Goal: Task Accomplishment & Management: Complete application form

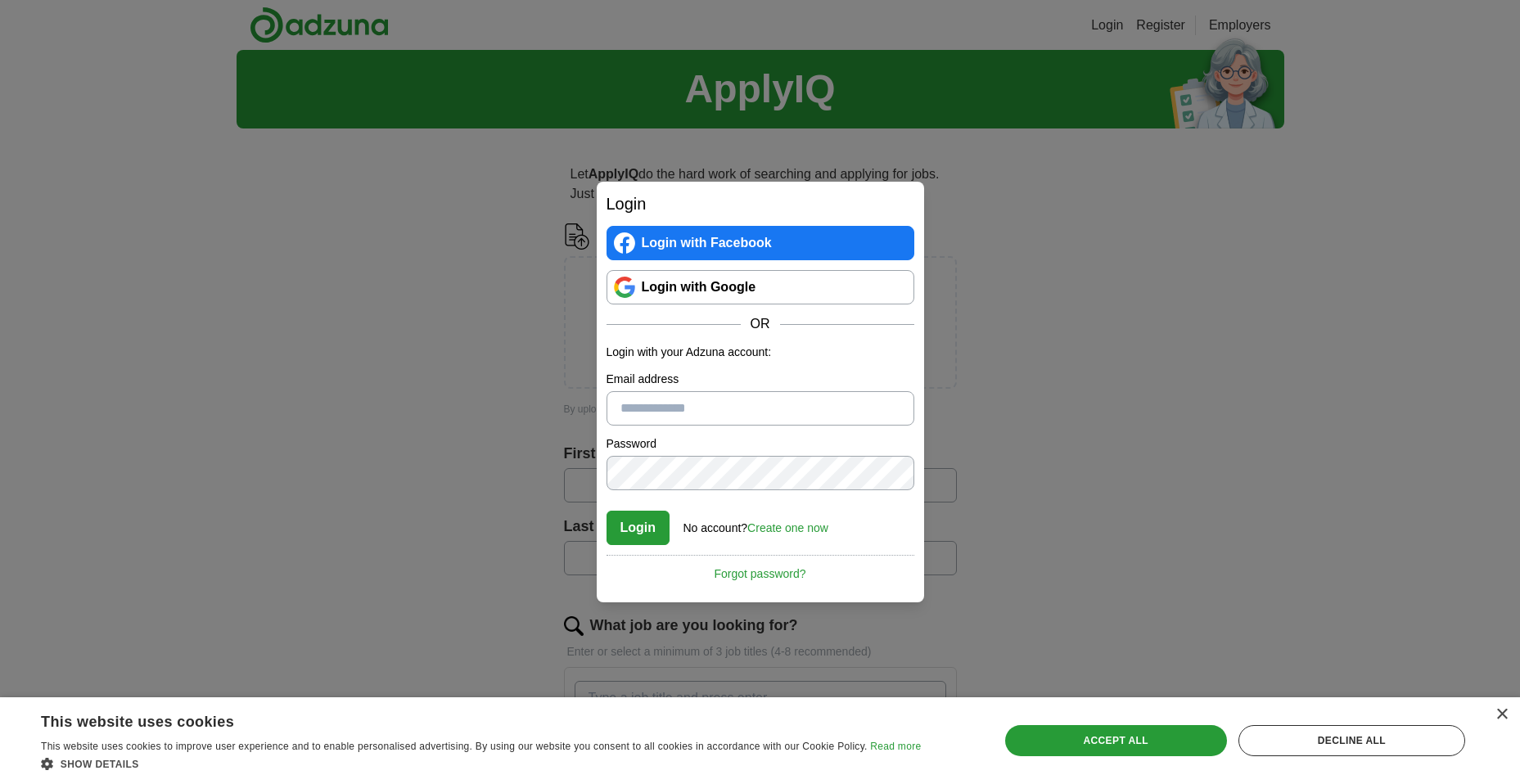
click at [795, 530] on link "Create one now" at bounding box center [787, 528] width 81 height 13
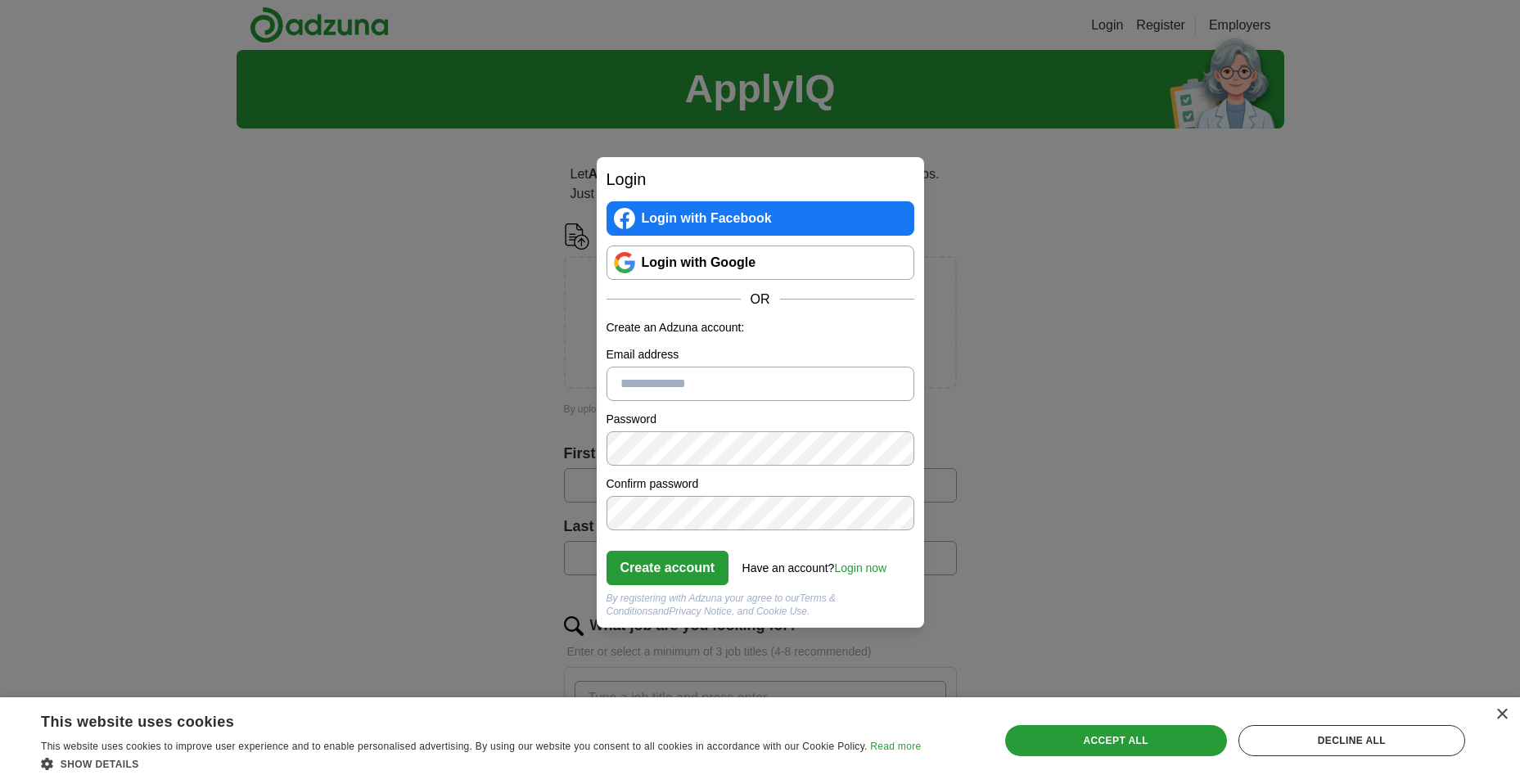
click at [692, 382] on input "Email address" at bounding box center [760, 383] width 308 height 34
type input "**********"
click at [661, 576] on button "Create account" at bounding box center [668, 568] width 123 height 34
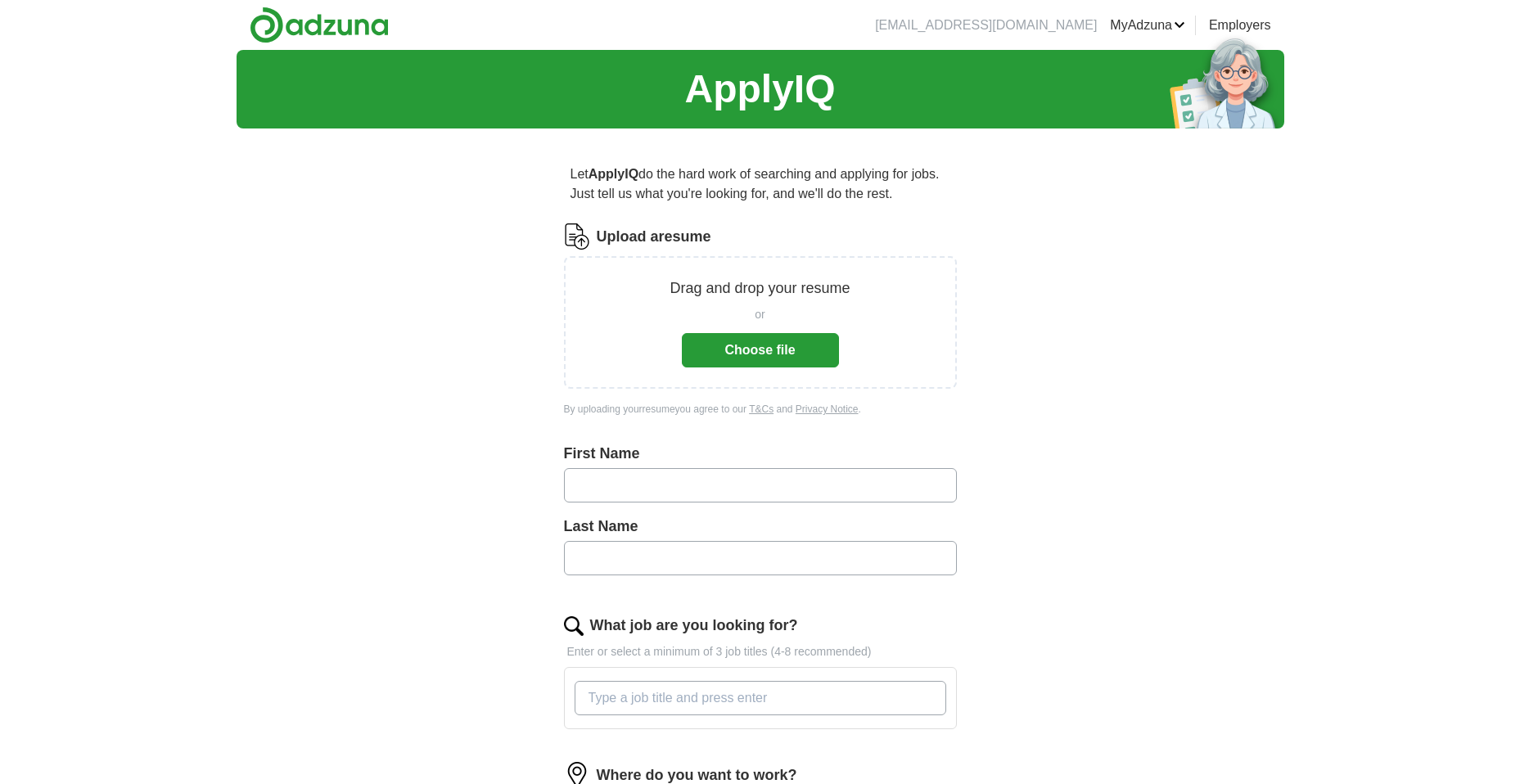
click at [743, 349] on button "Choose file" at bounding box center [760, 350] width 158 height 34
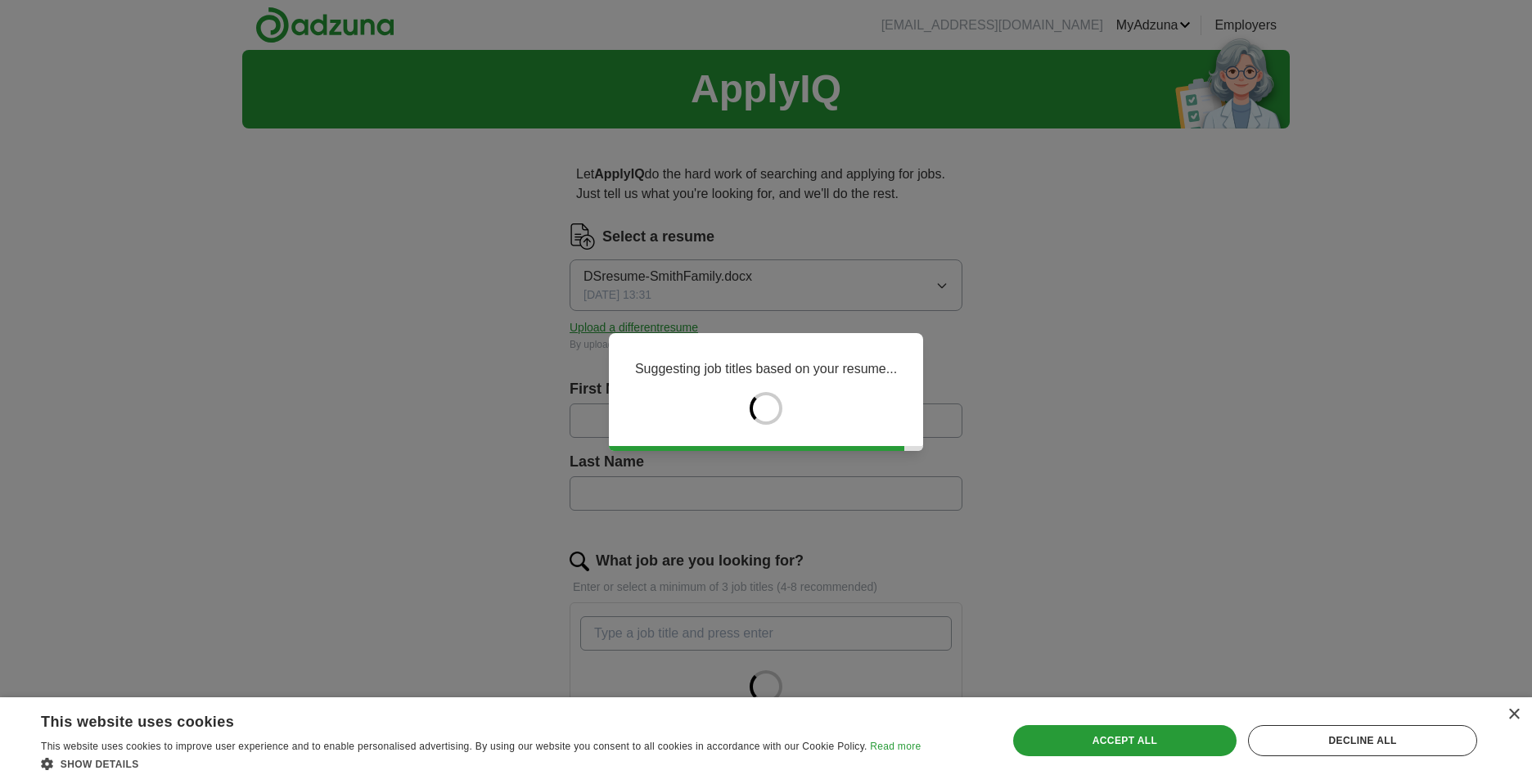
type input "*******"
type input "*****"
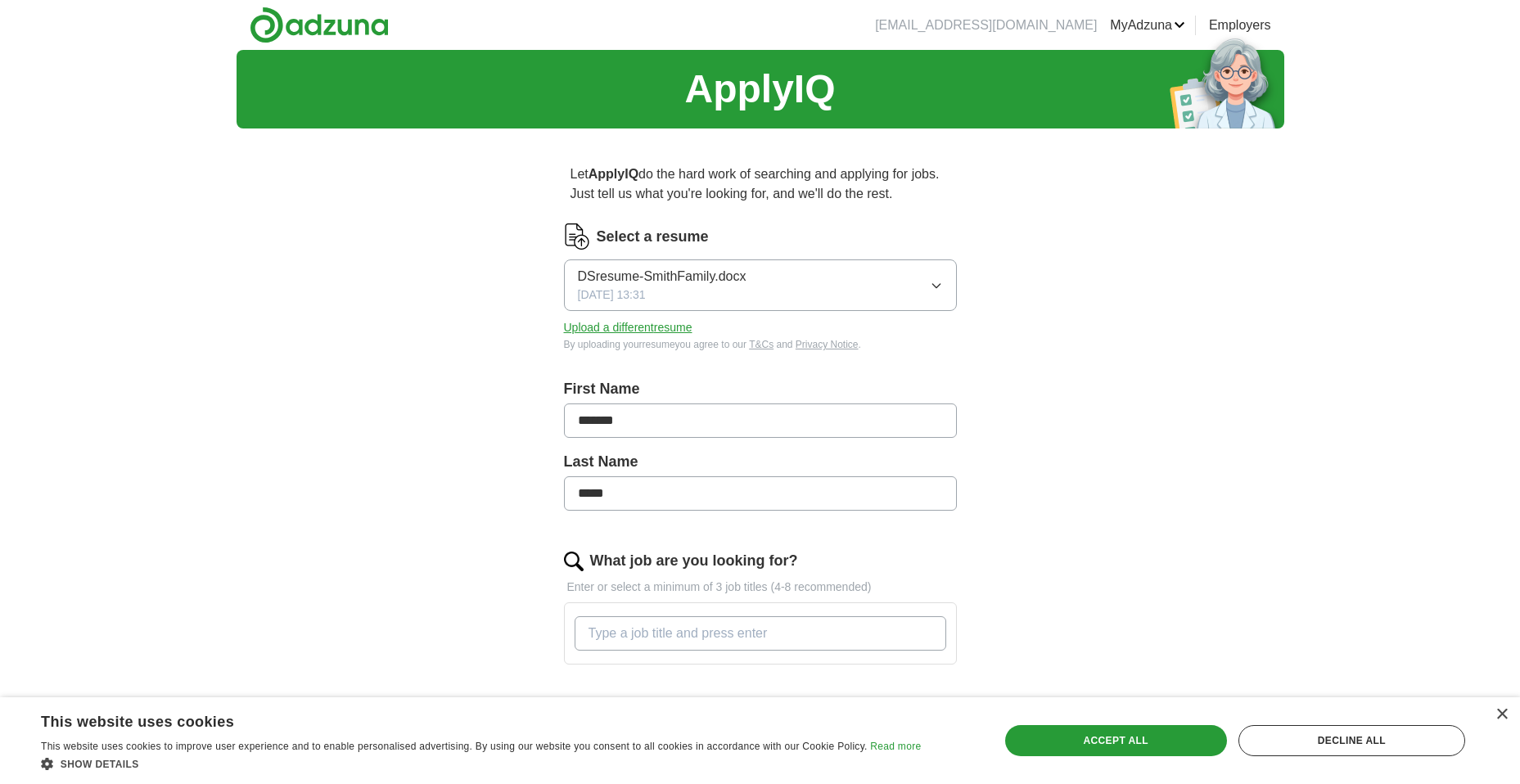
scroll to position [400, 0]
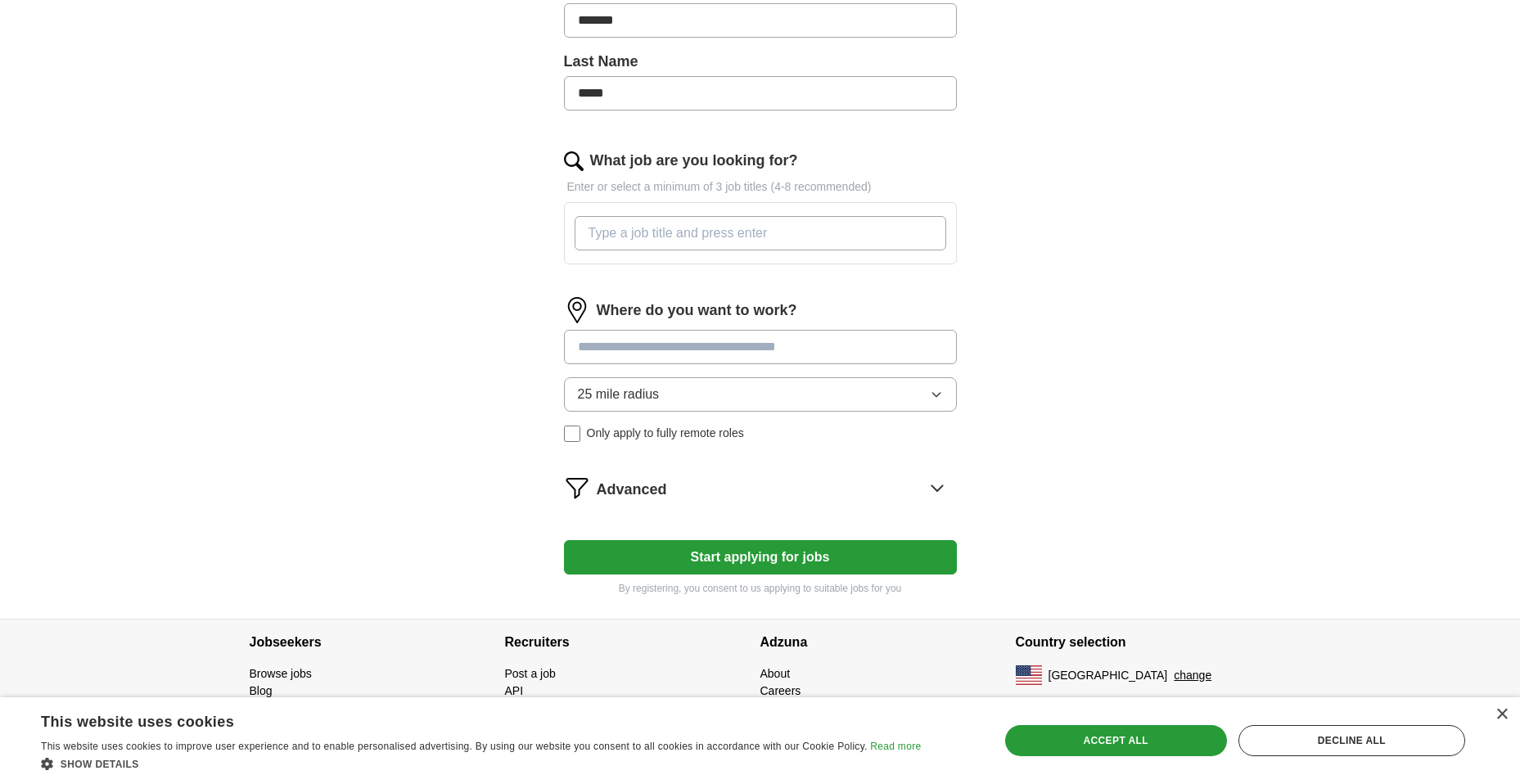
click at [659, 231] on input "What job are you looking for?" at bounding box center [760, 233] width 372 height 34
type input "IT Field"
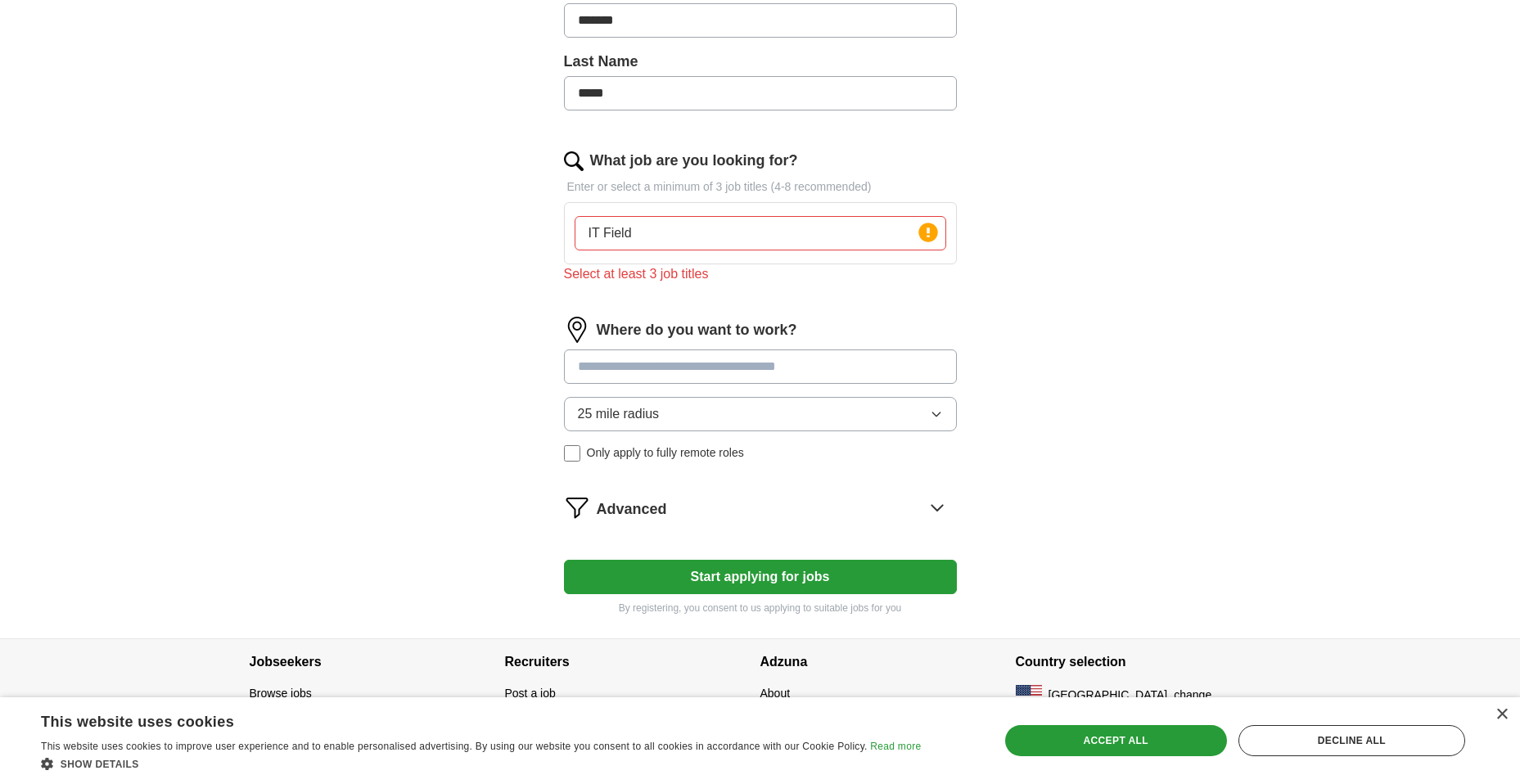
click at [659, 355] on input at bounding box center [760, 366] width 393 height 34
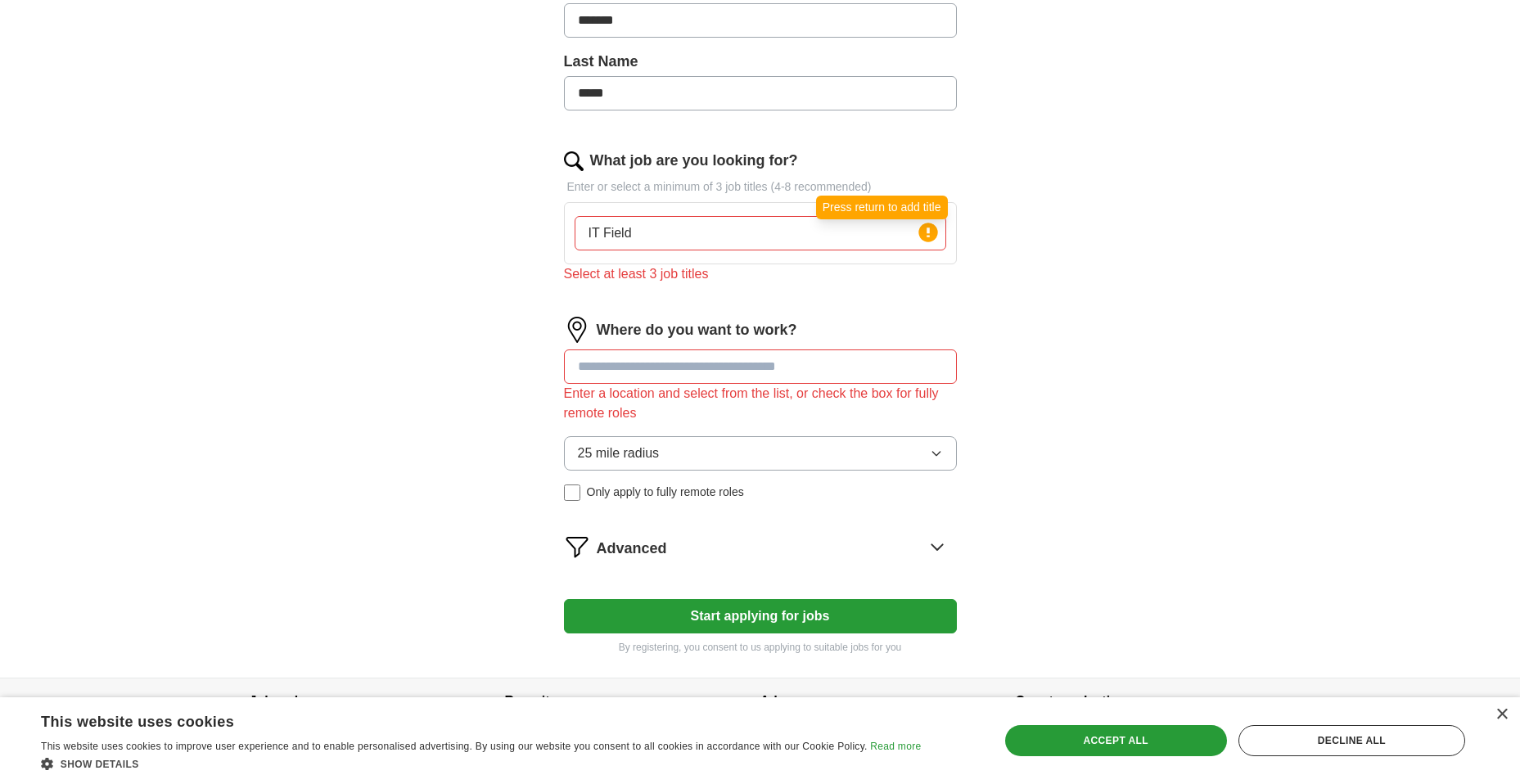
click at [927, 230] on icon at bounding box center [929, 232] width 4 height 10
click at [591, 363] on input at bounding box center [760, 366] width 393 height 34
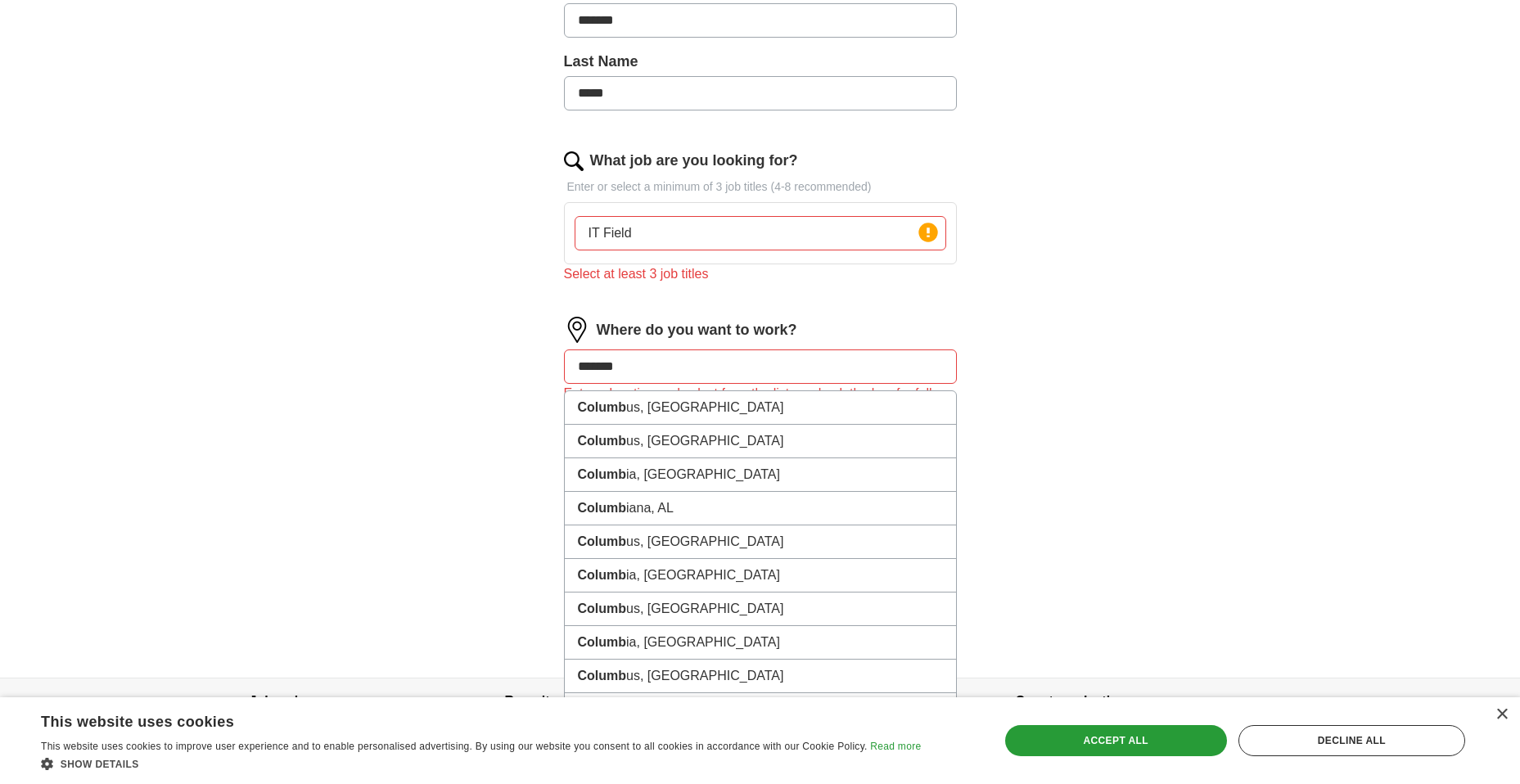
type input "********"
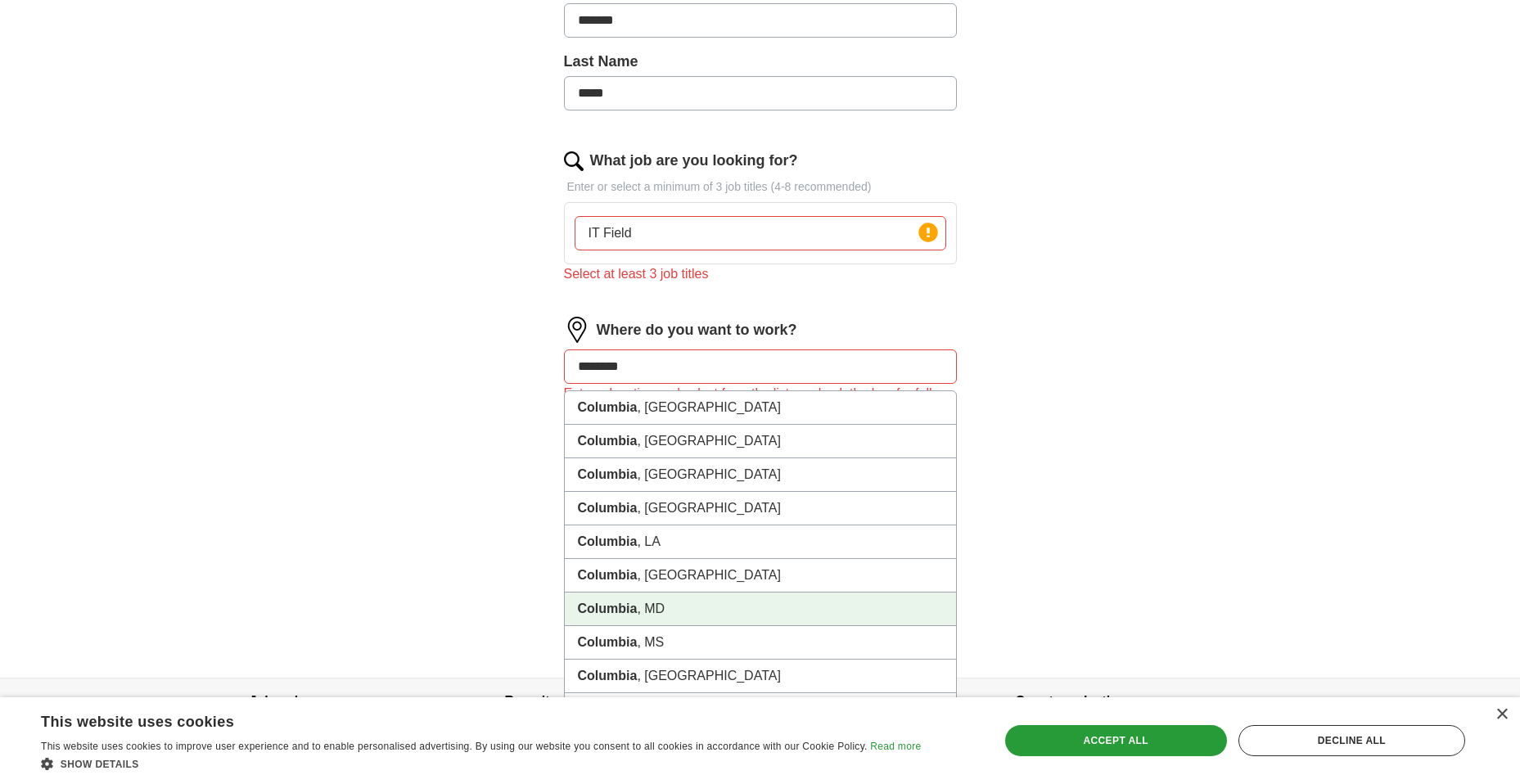
click at [602, 604] on strong "Columbia" at bounding box center [608, 608] width 60 height 14
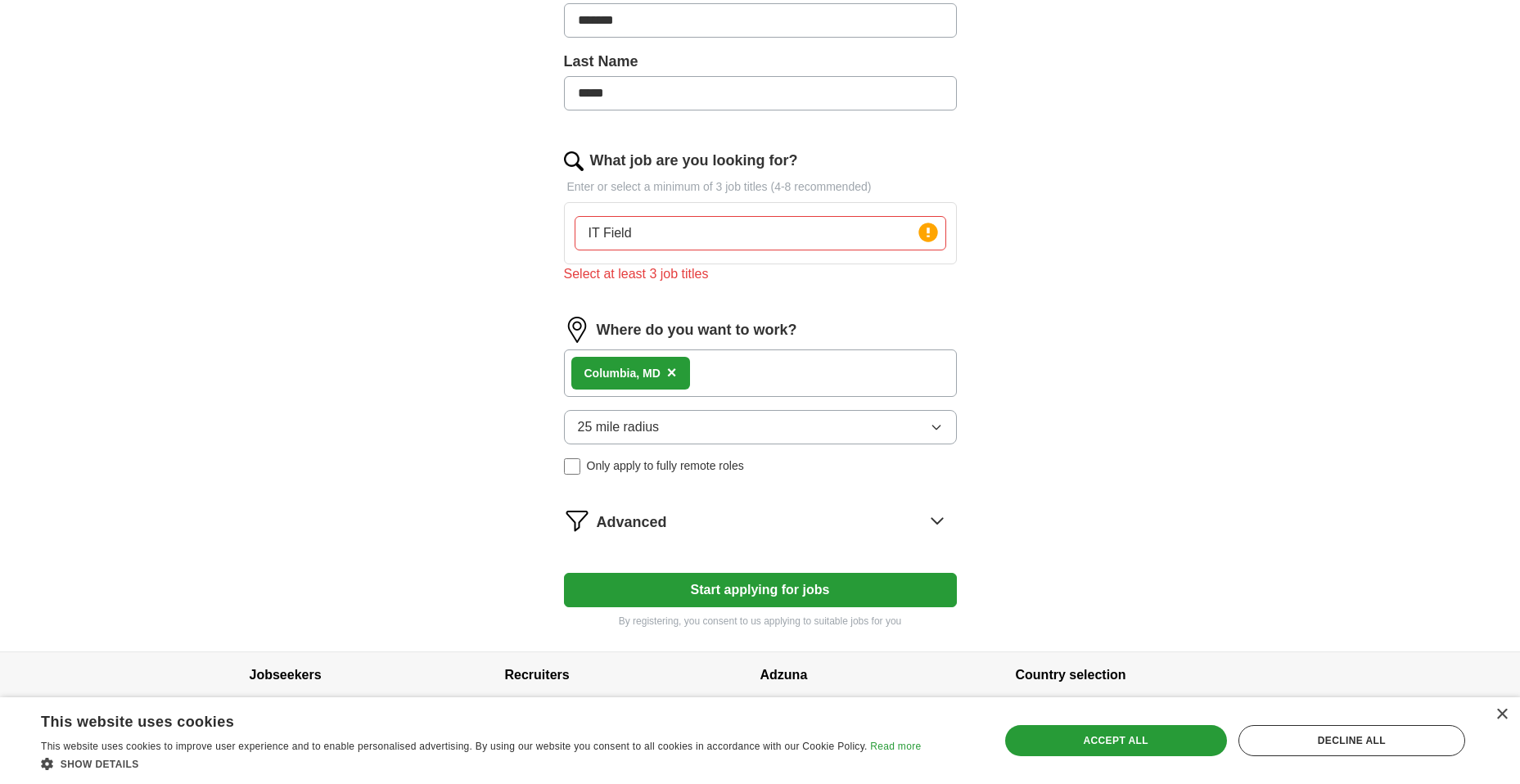
click at [725, 364] on div "Columbia , [GEOGRAPHIC_DATA] ×" at bounding box center [760, 373] width 393 height 48
click at [735, 590] on button "Start applying for jobs" at bounding box center [760, 589] width 393 height 34
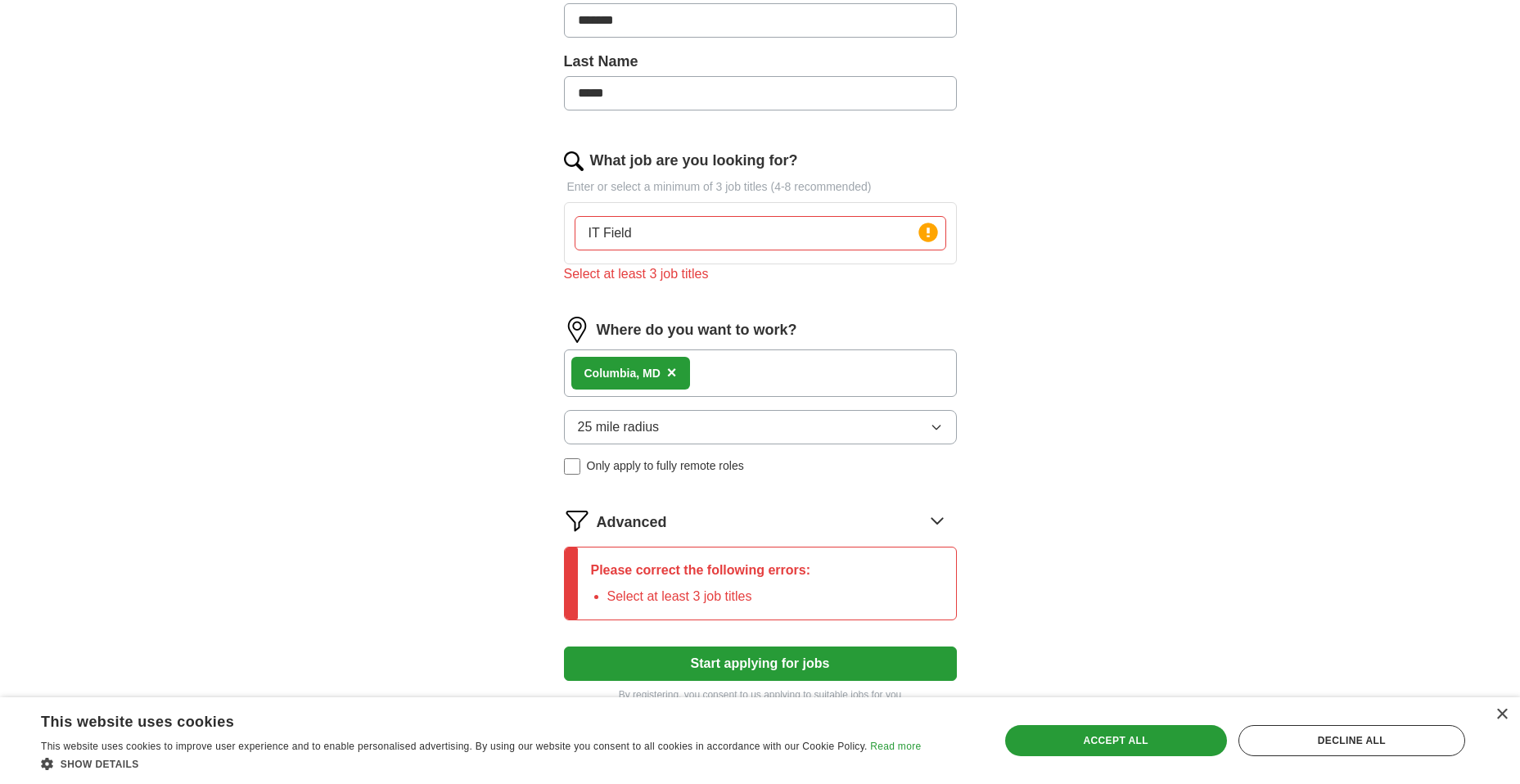
click at [645, 234] on input "IT Field" at bounding box center [760, 233] width 372 height 34
click at [725, 232] on input "IT Field, Supply Chain" at bounding box center [760, 233] width 372 height 34
click at [753, 233] on input "IT Field, Supply Chain field" at bounding box center [760, 233] width 372 height 34
drag, startPoint x: 747, startPoint y: 229, endPoint x: 790, endPoint y: 265, distance: 56.1
click at [749, 230] on input "IT Field, Supply Chain fieldNetwork" at bounding box center [760, 233] width 372 height 34
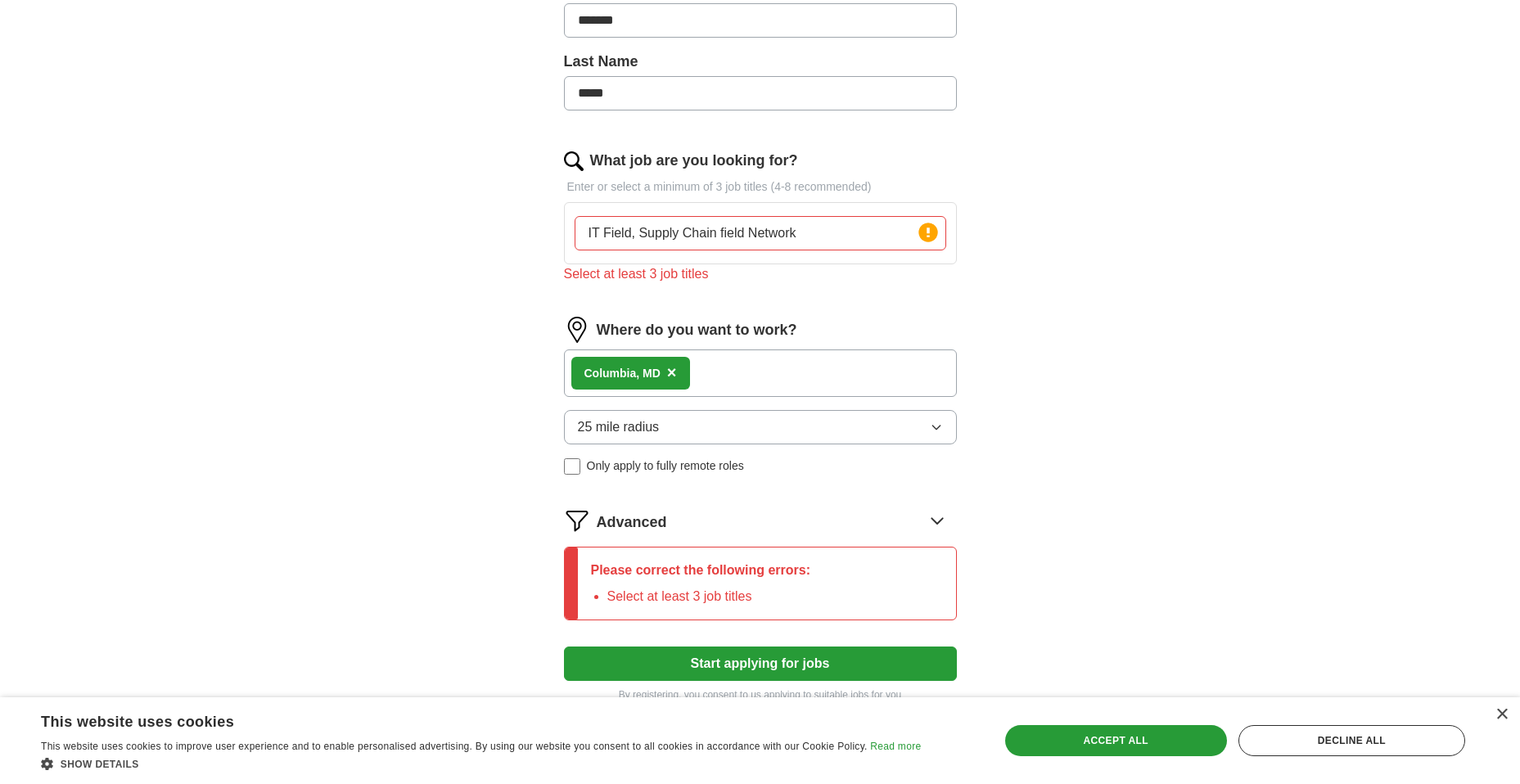
click at [799, 229] on input "IT Field, Supply Chain field Network" at bounding box center [760, 233] width 372 height 34
drag, startPoint x: 748, startPoint y: 234, endPoint x: 763, endPoint y: 252, distance: 23.4
click at [751, 239] on input "IT Field, Supply Chain field Network Field" at bounding box center [760, 233] width 372 height 34
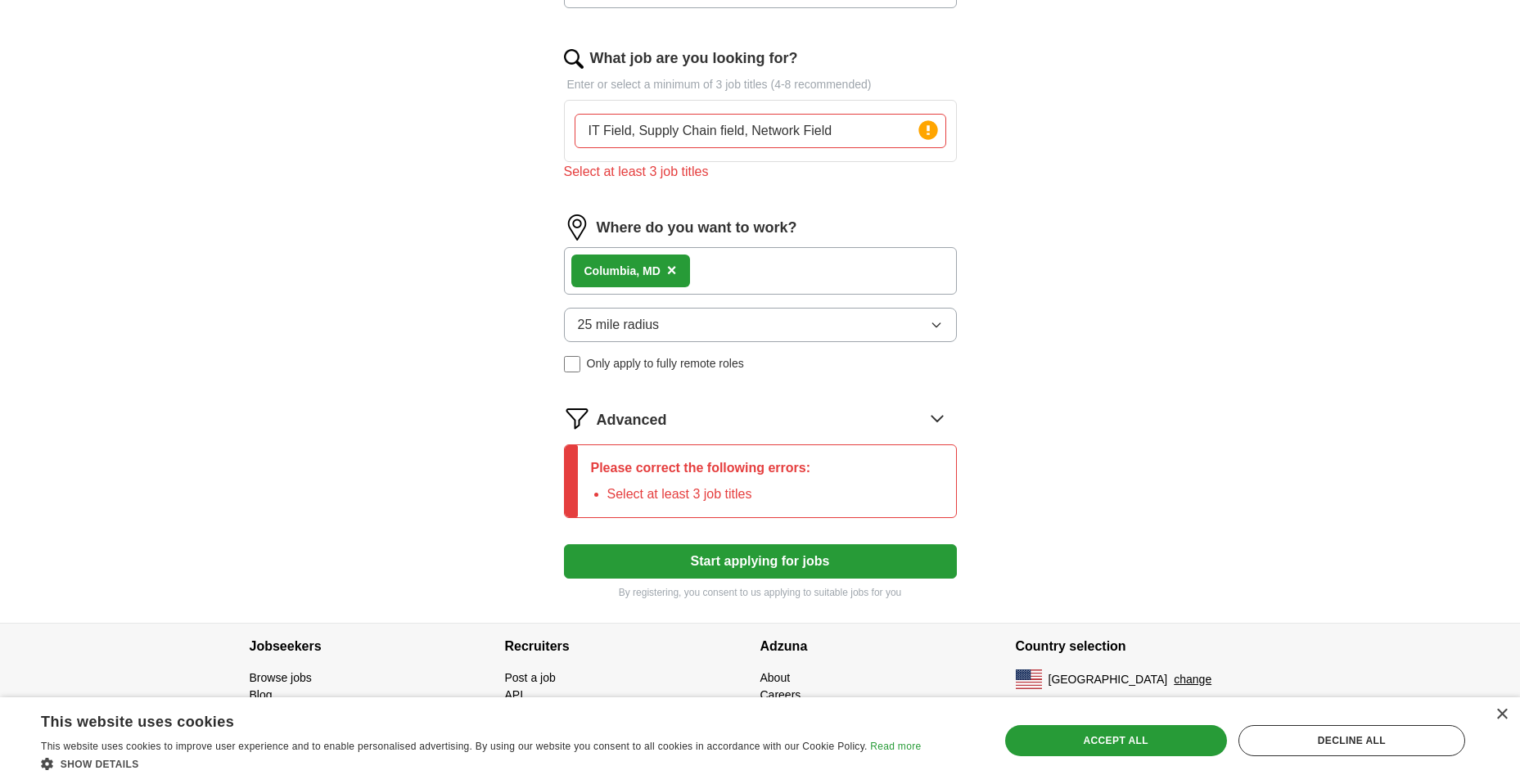
scroll to position [506, 0]
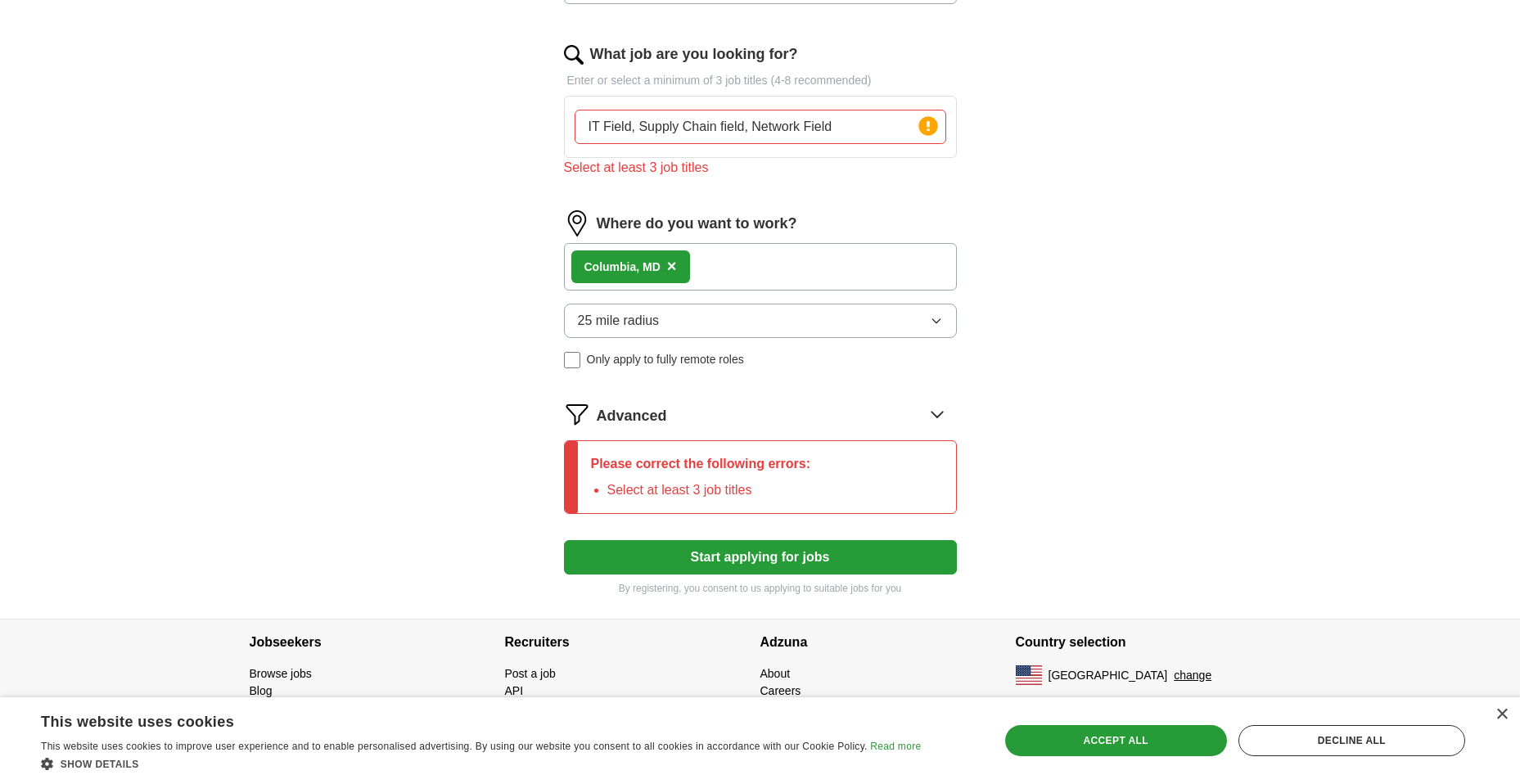
click at [721, 253] on div "Columbia , [GEOGRAPHIC_DATA] ×" at bounding box center [760, 267] width 393 height 48
drag, startPoint x: 709, startPoint y: 260, endPoint x: 709, endPoint y: 270, distance: 10.0
click at [709, 265] on div "Columbia , [GEOGRAPHIC_DATA] ×" at bounding box center [760, 267] width 393 height 48
click at [677, 270] on span "×" at bounding box center [671, 266] width 10 height 18
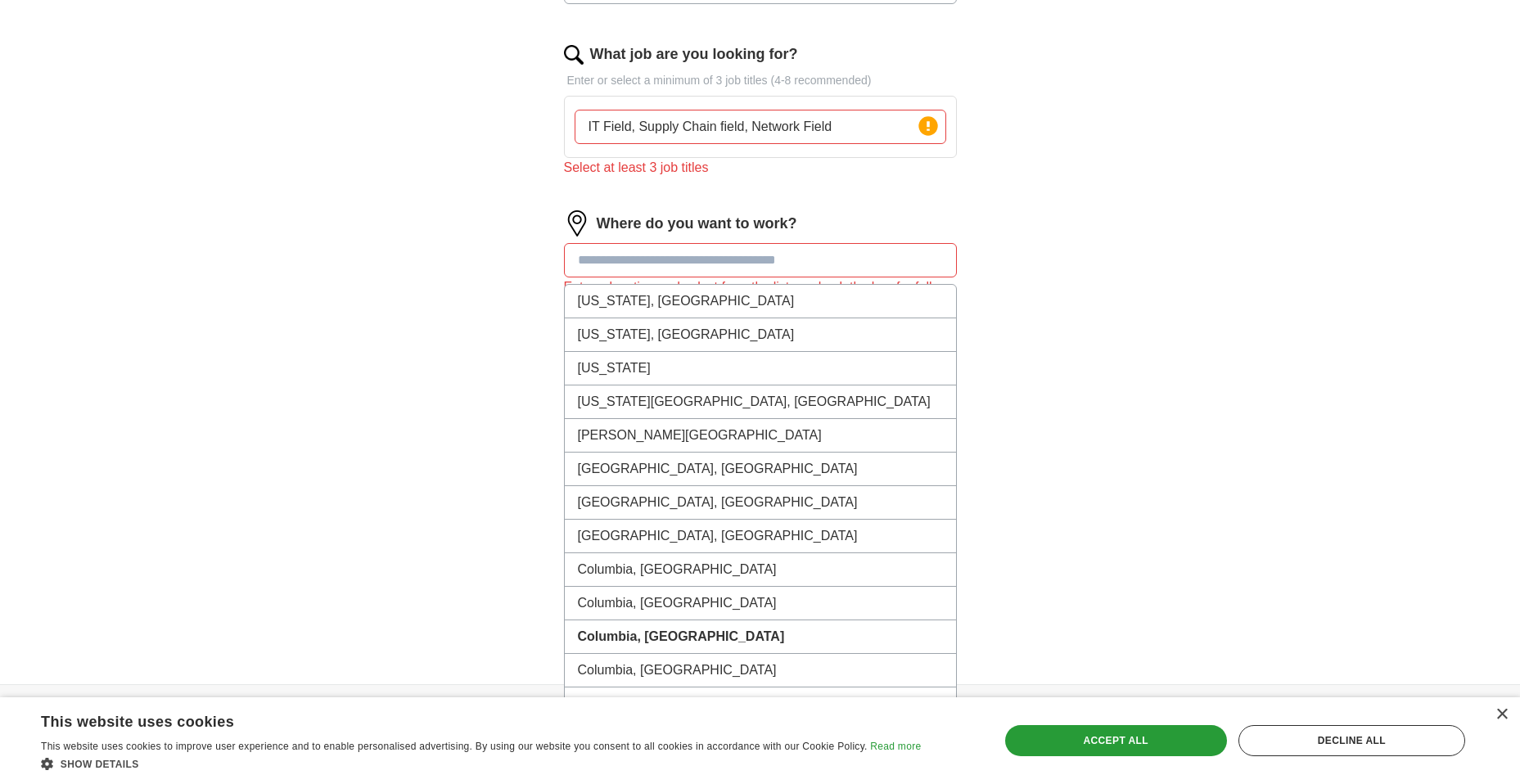
click at [575, 256] on input at bounding box center [760, 260] width 393 height 34
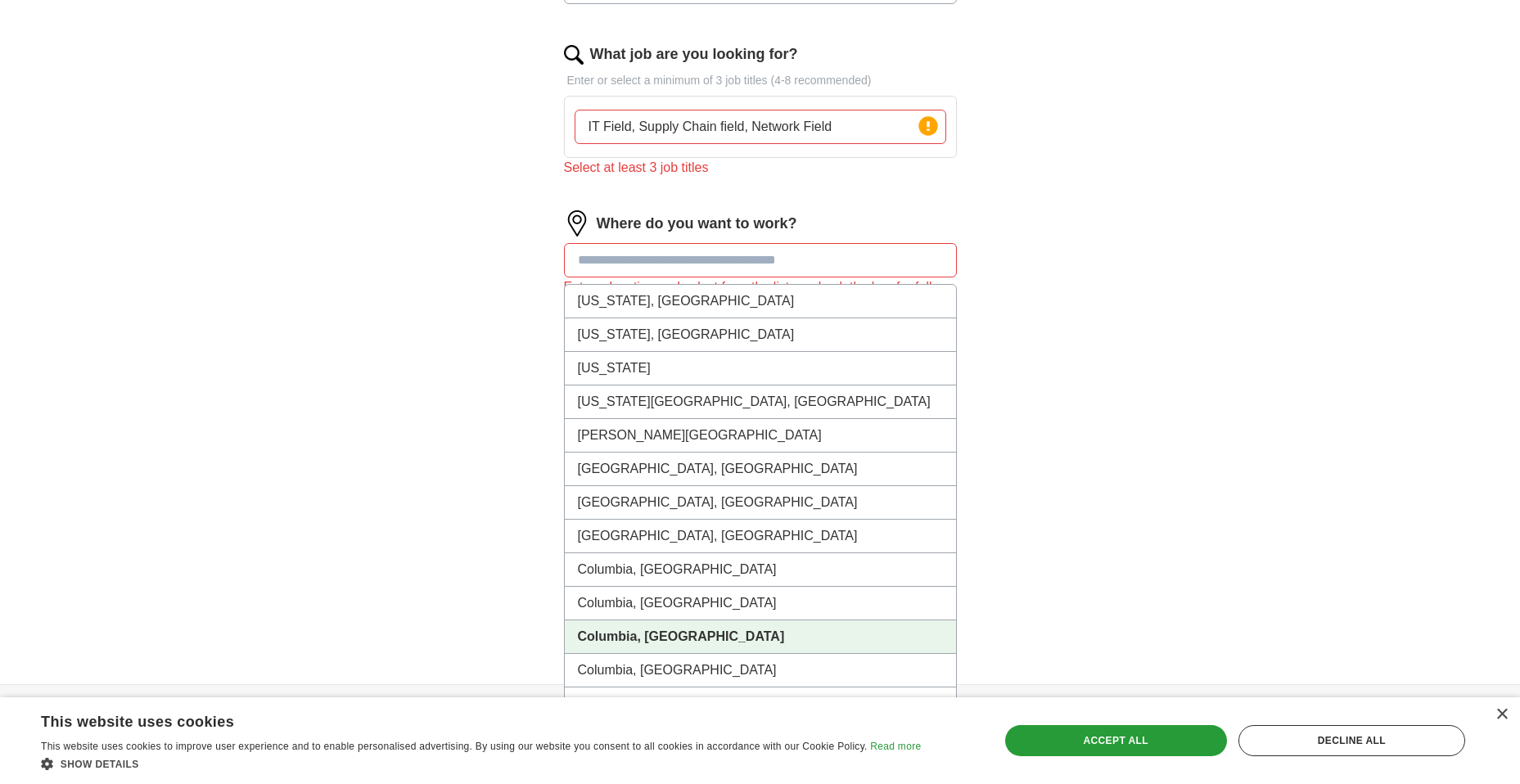
click at [597, 640] on strong "Columbia, [GEOGRAPHIC_DATA]" at bounding box center [682, 636] width 207 height 14
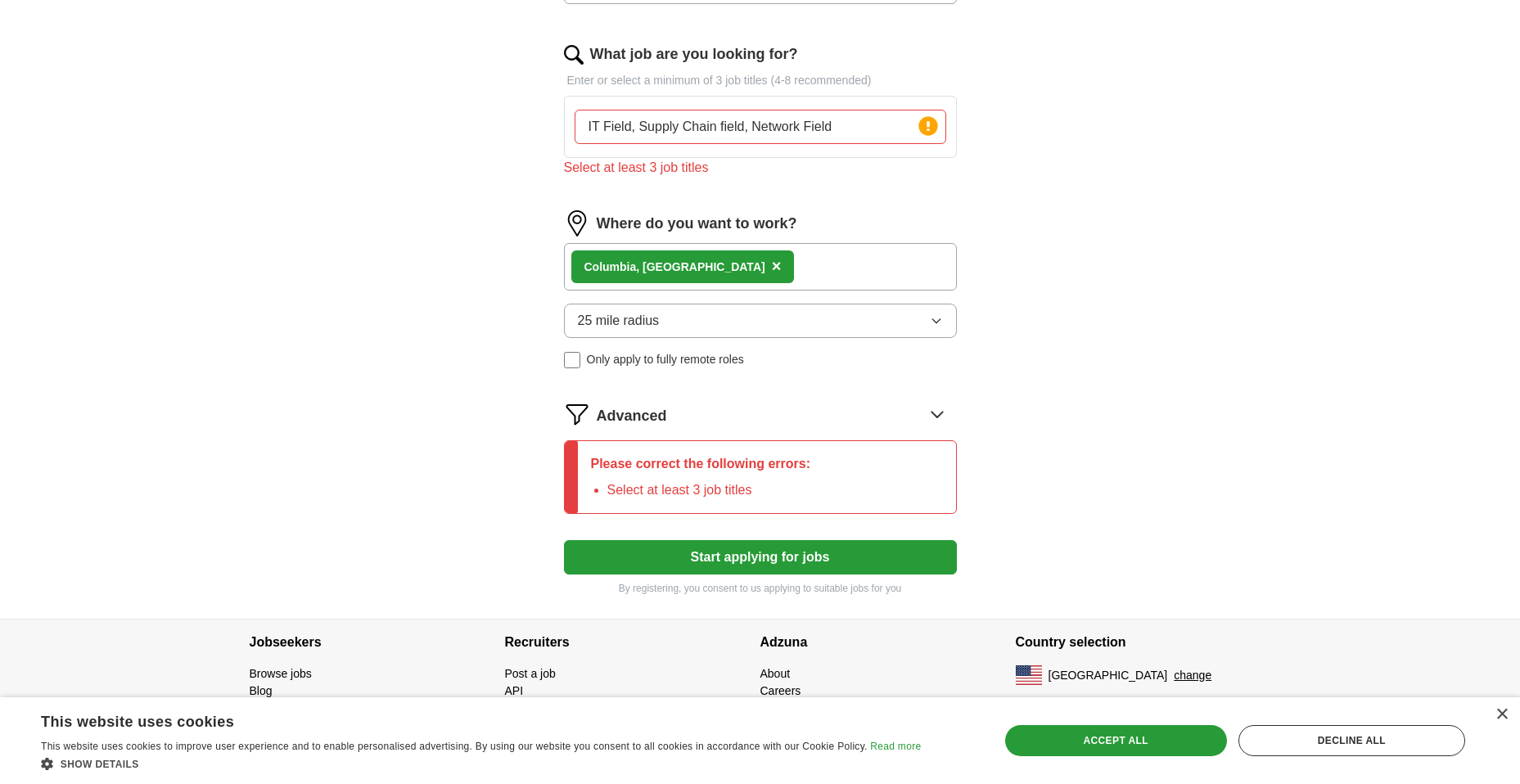
click at [716, 558] on button "Start applying for jobs" at bounding box center [760, 557] width 393 height 34
click at [941, 412] on icon at bounding box center [937, 414] width 26 height 26
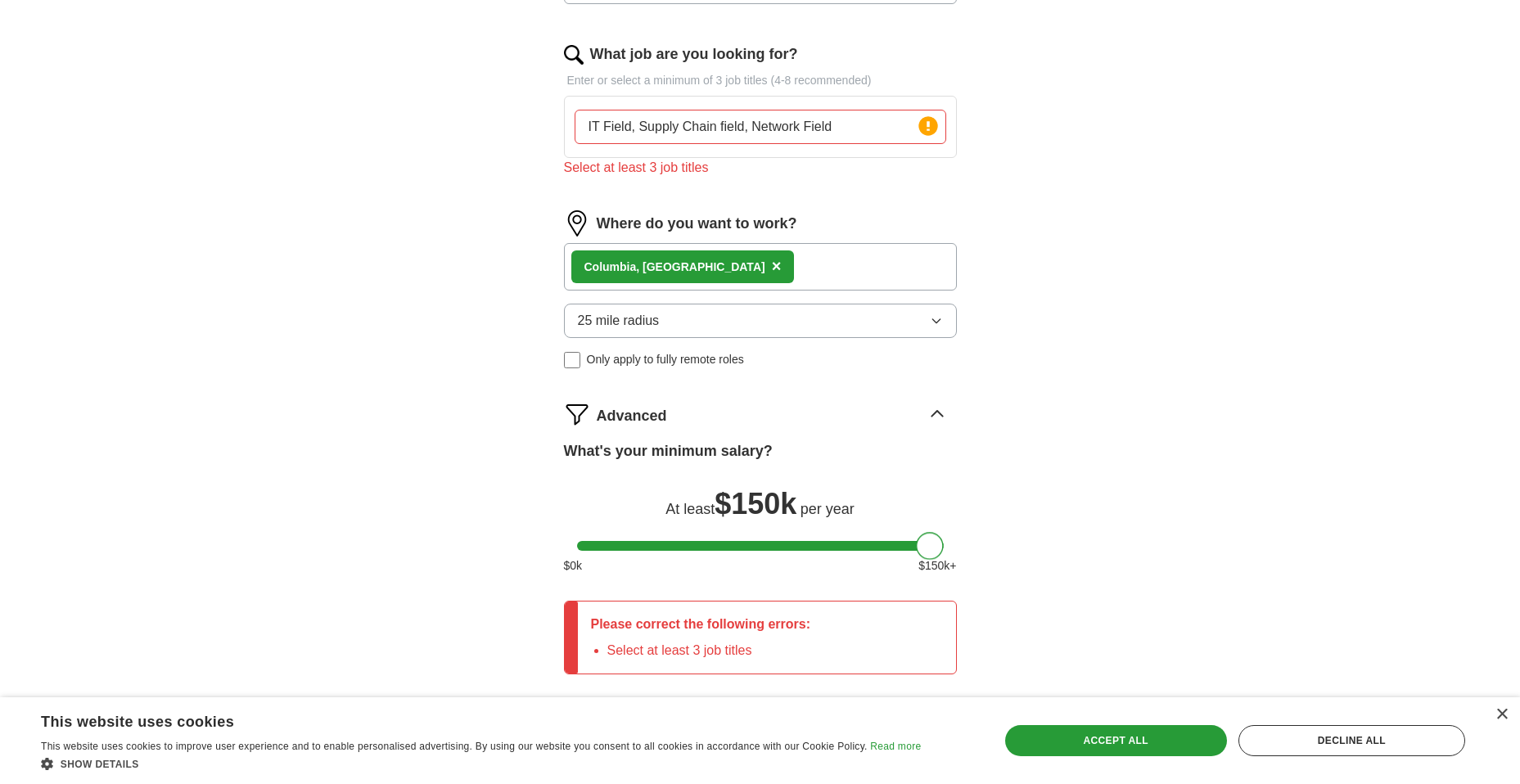
click at [928, 541] on div at bounding box center [760, 545] width 366 height 10
click at [843, 539] on div "What's your minimum salary? At least $ 150k per year $ 0 k $ 150 k+" at bounding box center [760, 514] width 393 height 147
click at [806, 543] on div at bounding box center [760, 545] width 366 height 10
click at [827, 543] on div at bounding box center [760, 545] width 366 height 10
click at [838, 543] on div at bounding box center [826, 546] width 28 height 28
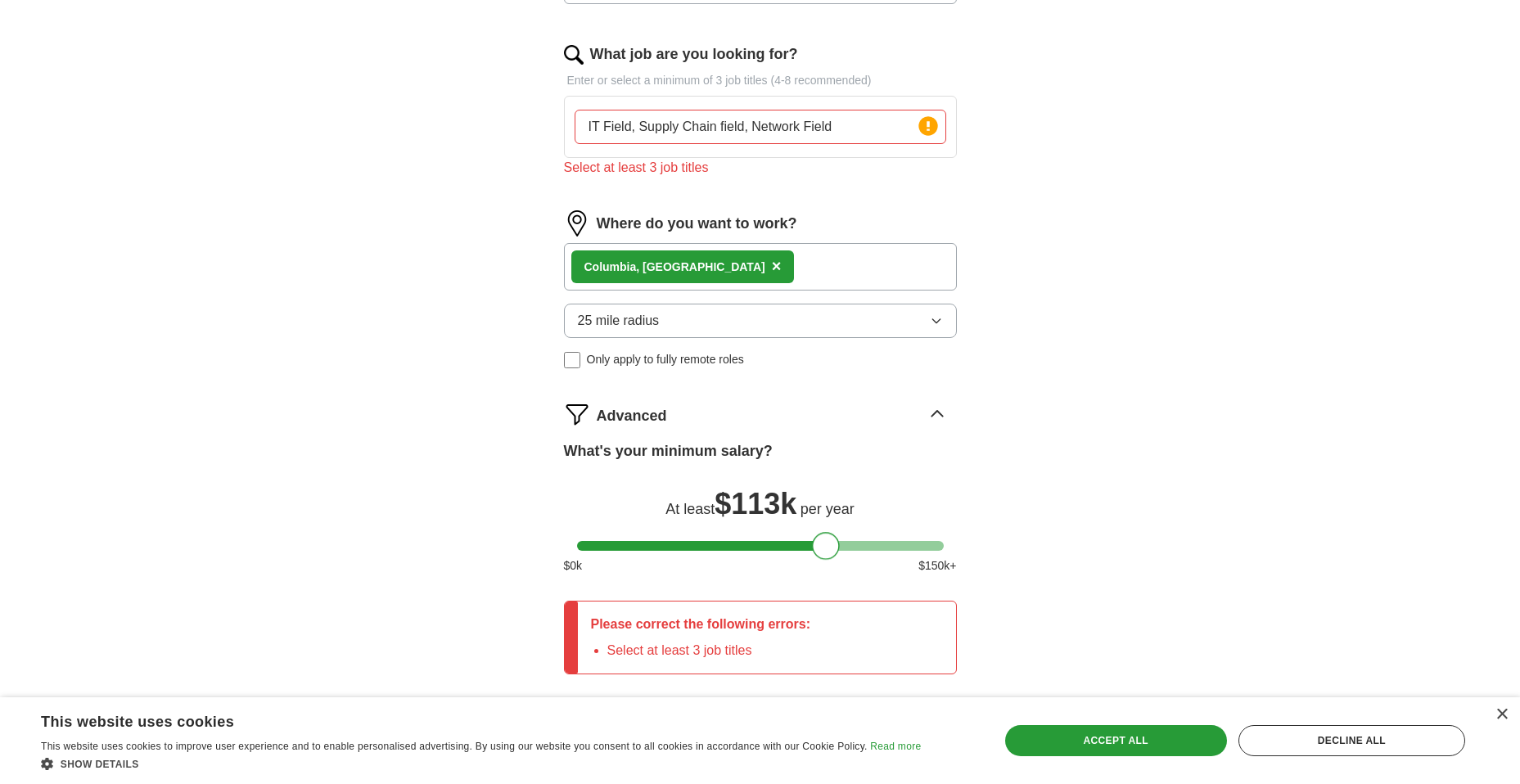
click at [844, 543] on div at bounding box center [760, 545] width 366 height 10
click at [844, 543] on div at bounding box center [843, 546] width 28 height 28
click at [856, 543] on div at bounding box center [843, 546] width 28 height 28
click at [862, 545] on div at bounding box center [760, 545] width 366 height 10
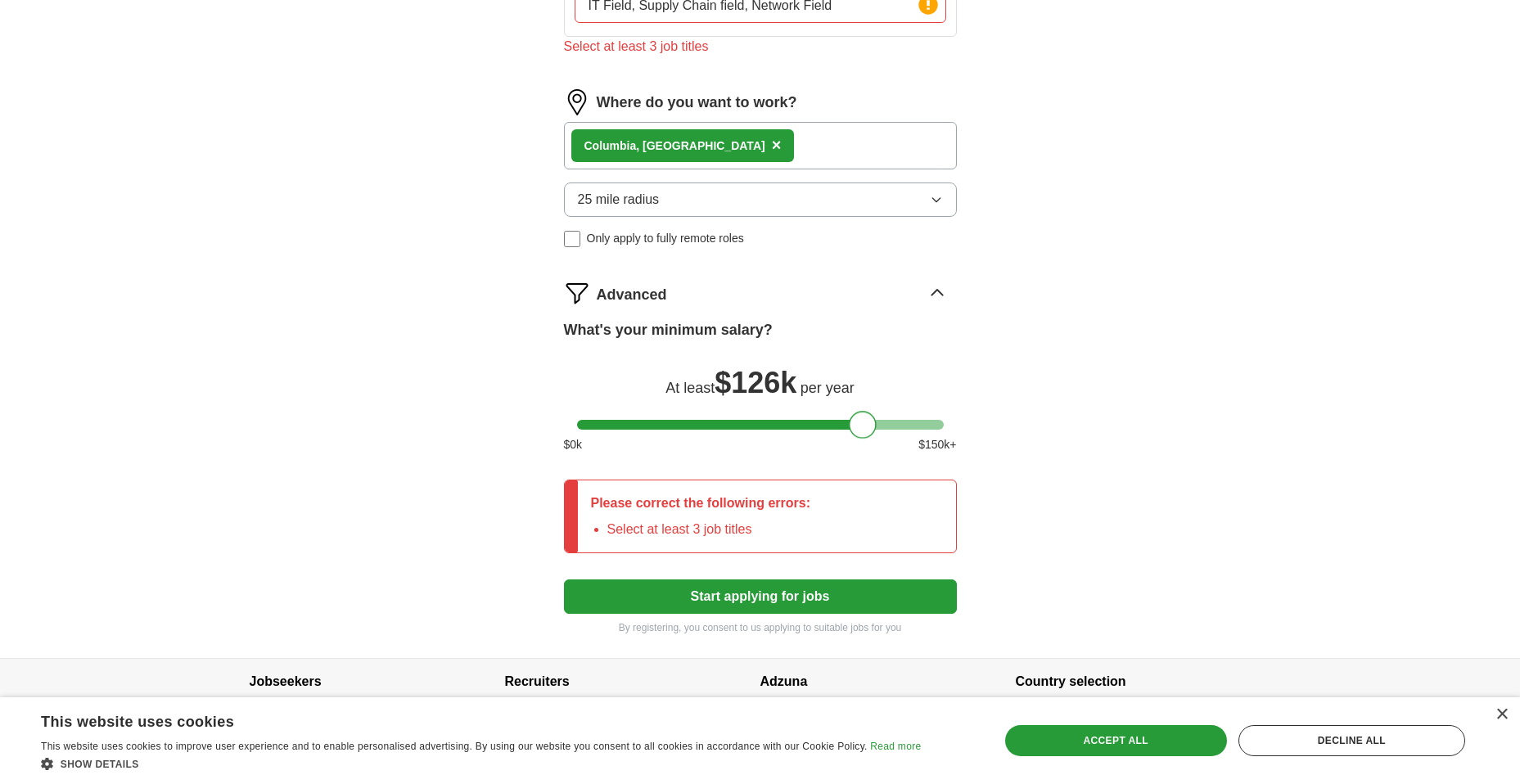
scroll to position [667, 0]
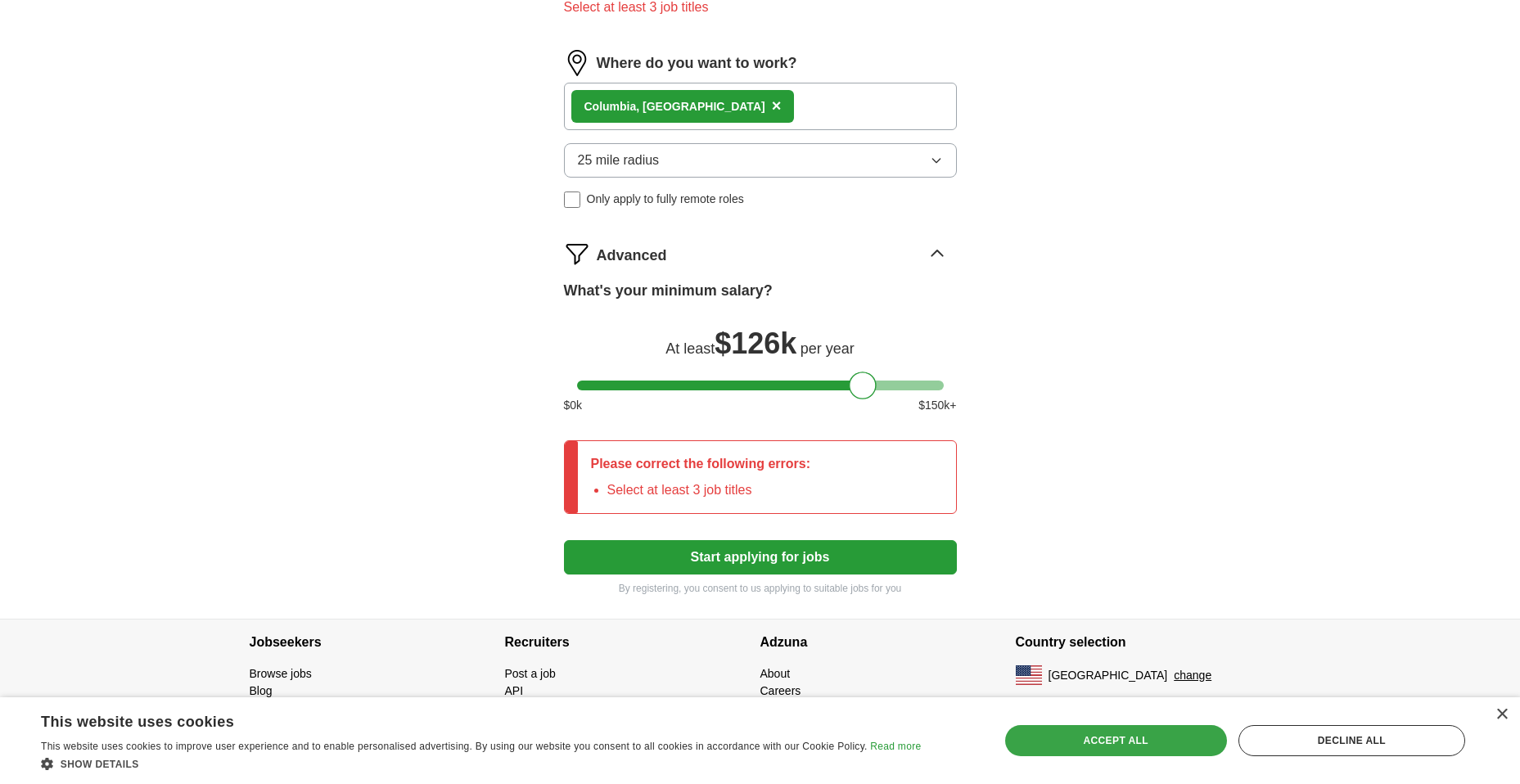
click at [1091, 748] on div "Accept all" at bounding box center [1116, 740] width 222 height 31
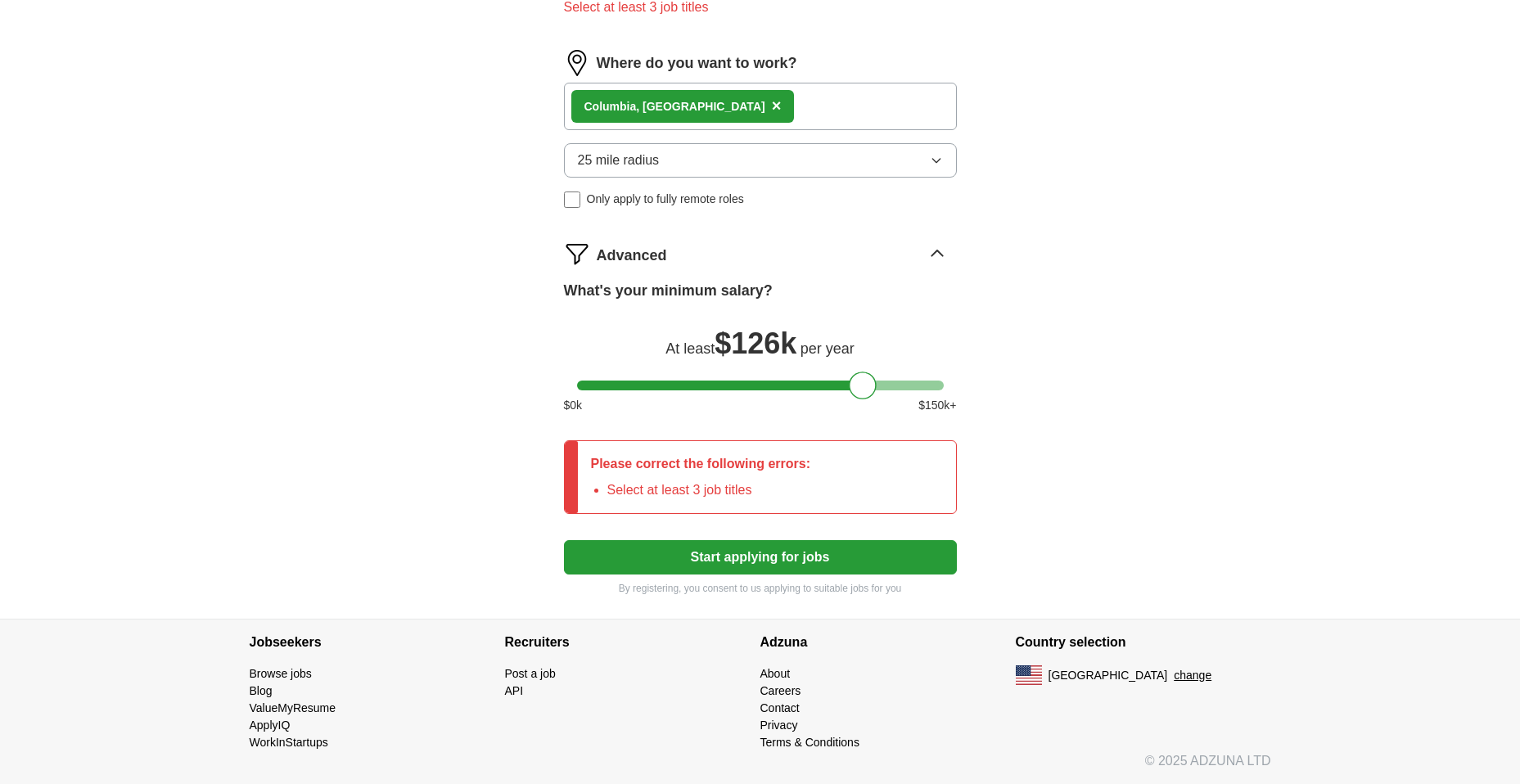
scroll to position [203, 0]
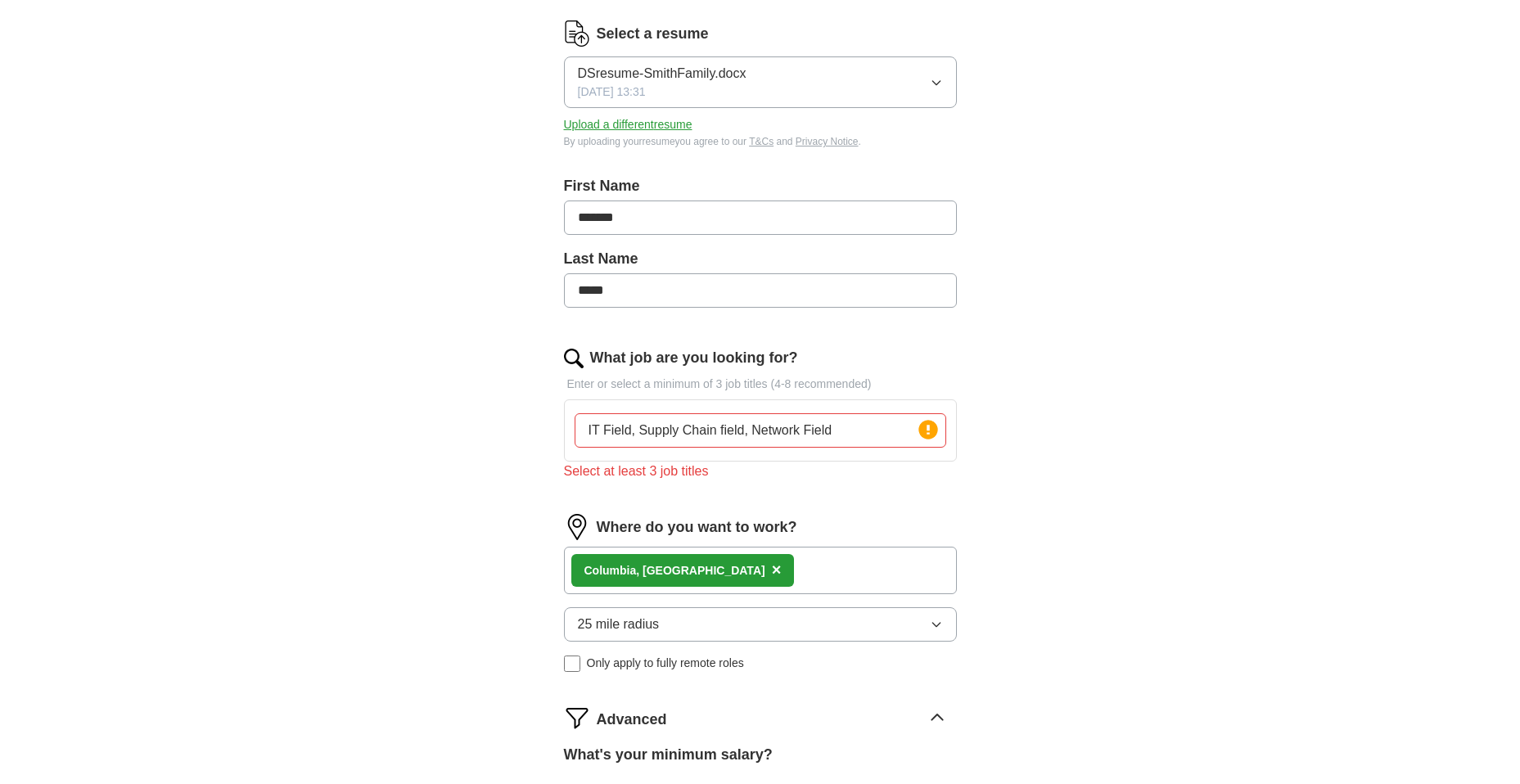
click at [726, 504] on form "Select a resume DSresume-SmithFamily.docx [DATE] 13:31 Upload a different resum…" at bounding box center [760, 540] width 393 height 1039
click at [763, 586] on div "Columbia, [GEOGRAPHIC_DATA] ×" at bounding box center [760, 570] width 393 height 48
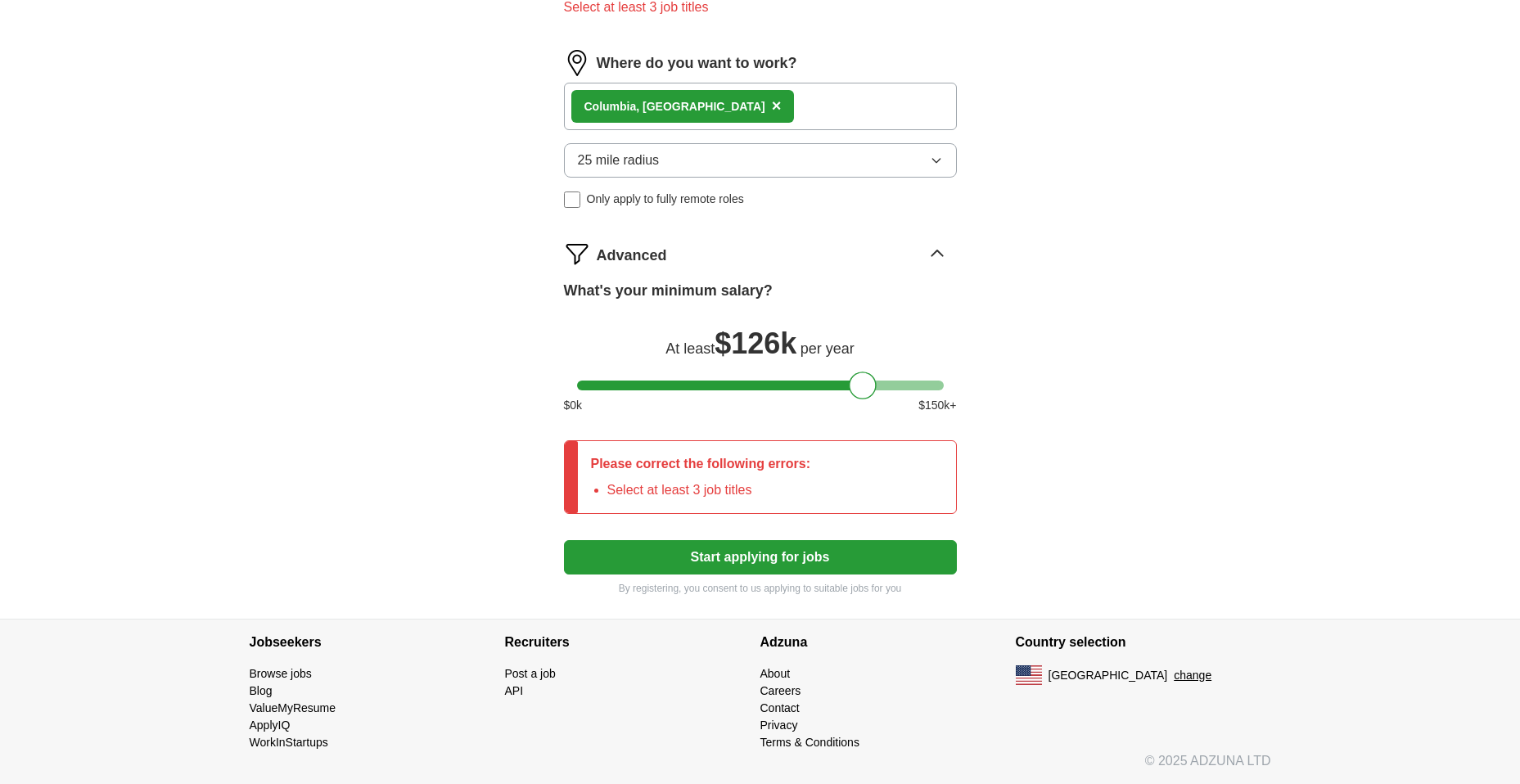
click at [722, 566] on button "Start applying for jobs" at bounding box center [760, 557] width 393 height 34
click at [727, 562] on button "Start applying for jobs" at bounding box center [760, 557] width 393 height 34
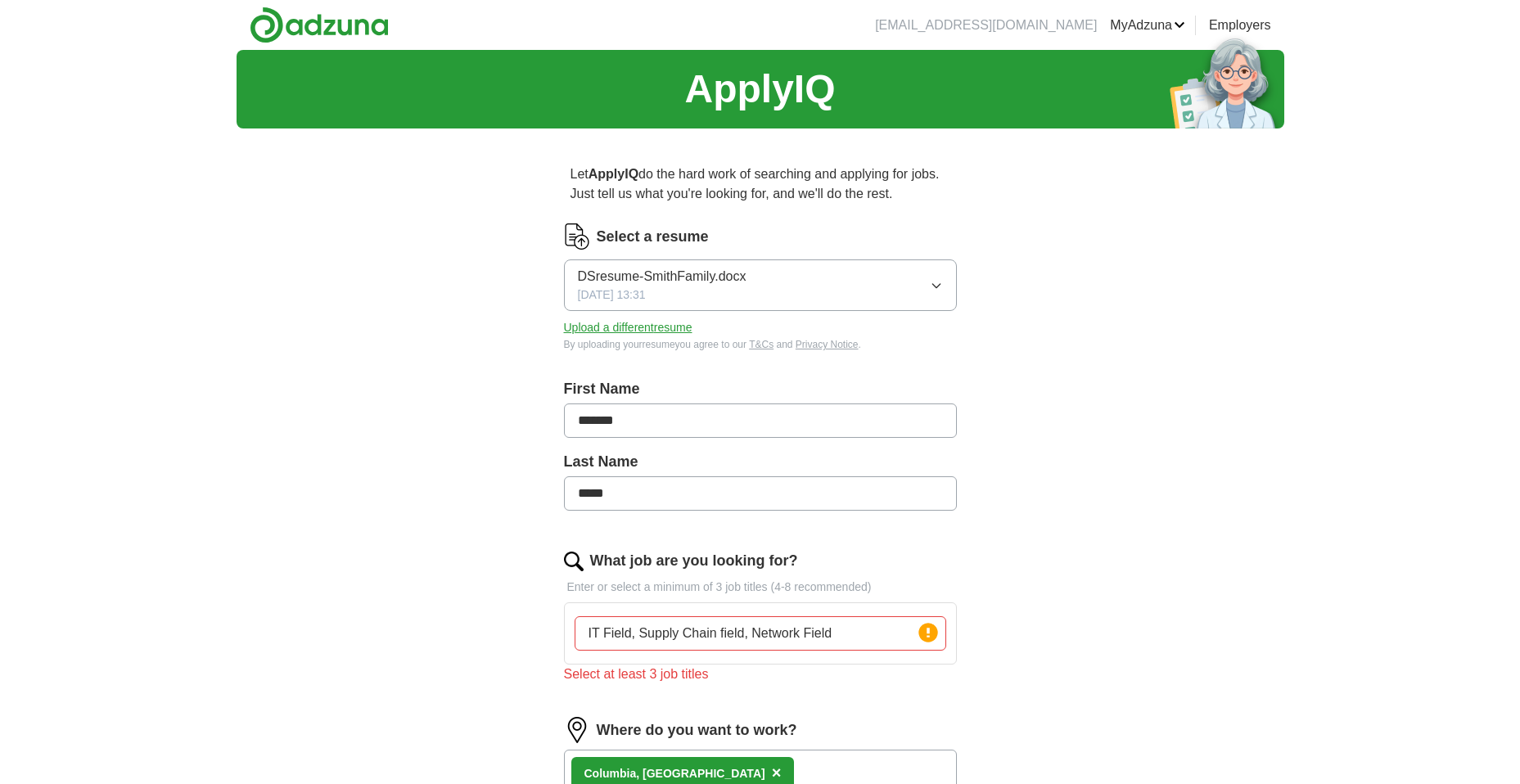
scroll to position [464, 0]
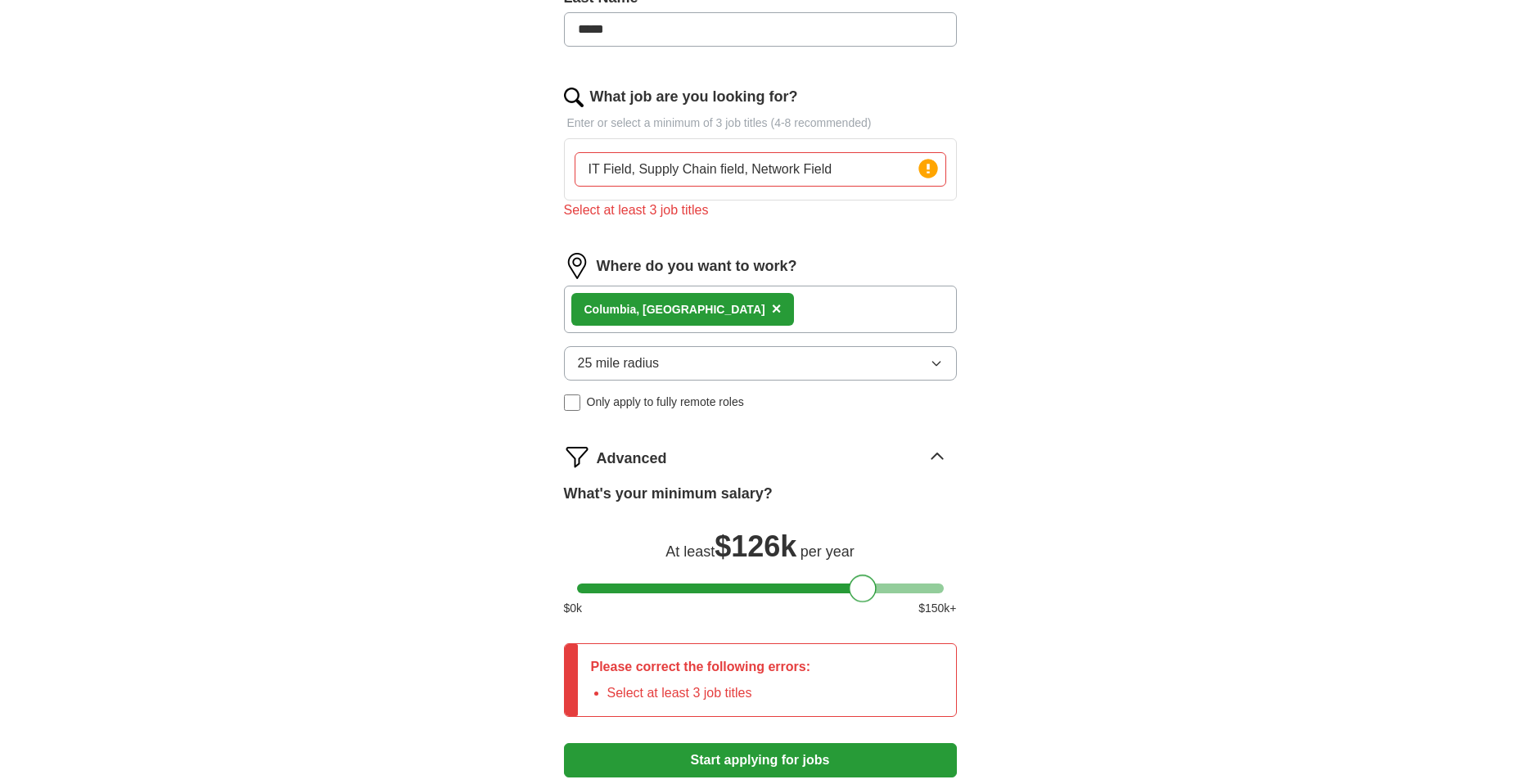
click at [871, 590] on div at bounding box center [863, 588] width 28 height 28
click at [877, 587] on div at bounding box center [760, 588] width 366 height 10
click at [860, 585] on div at bounding box center [760, 588] width 366 height 10
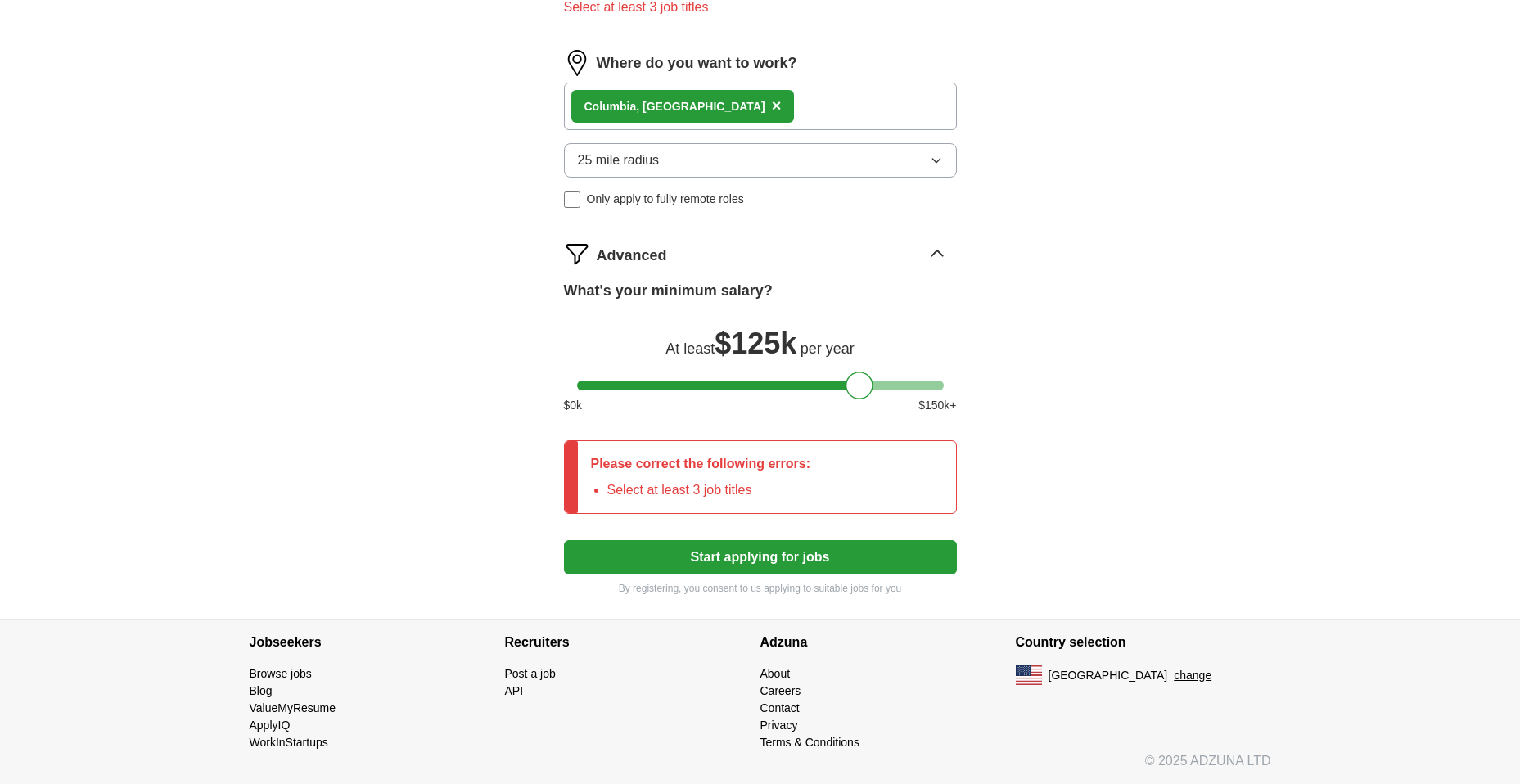
click at [733, 550] on button "Start applying for jobs" at bounding box center [760, 557] width 393 height 34
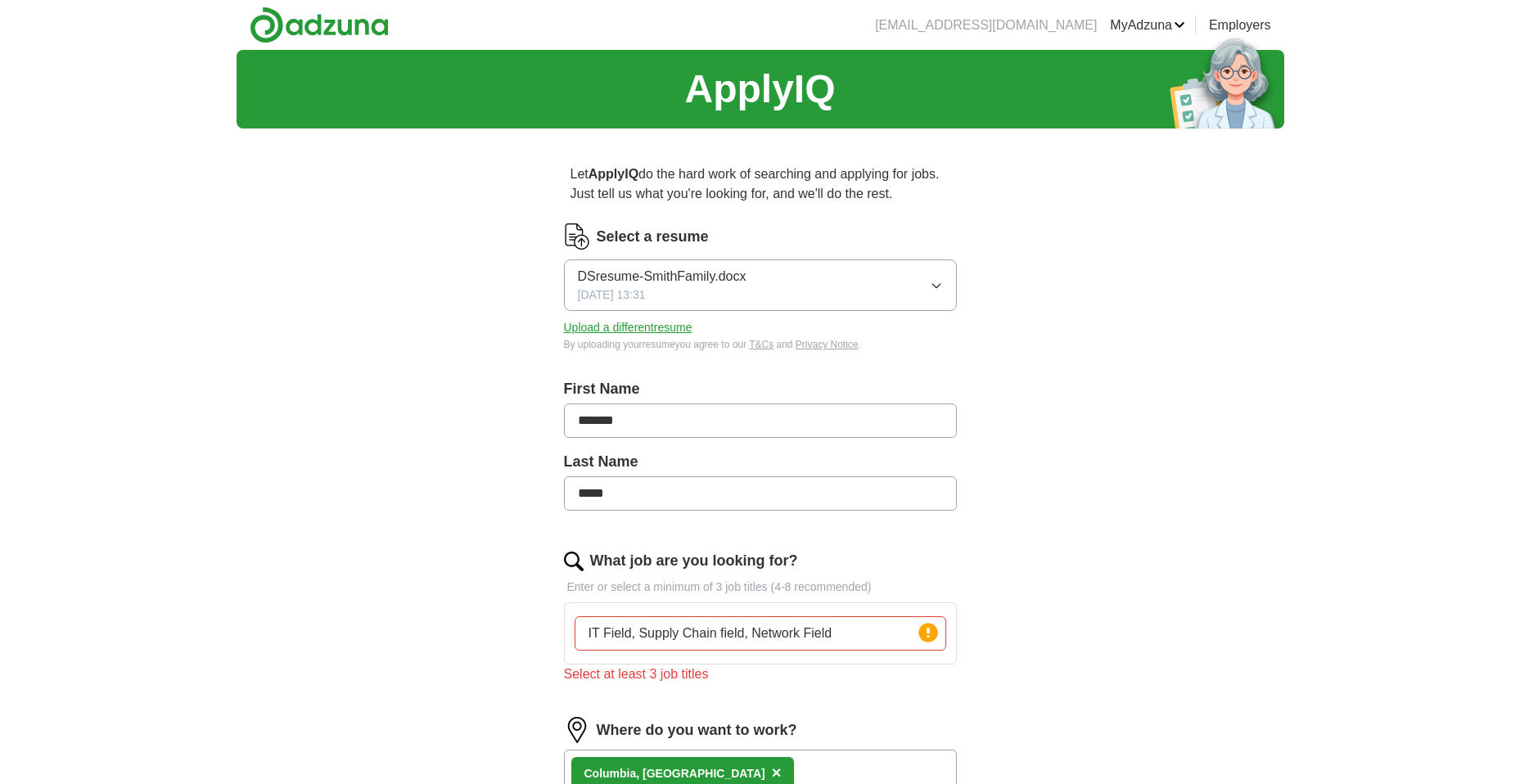
scroll to position [464, 0]
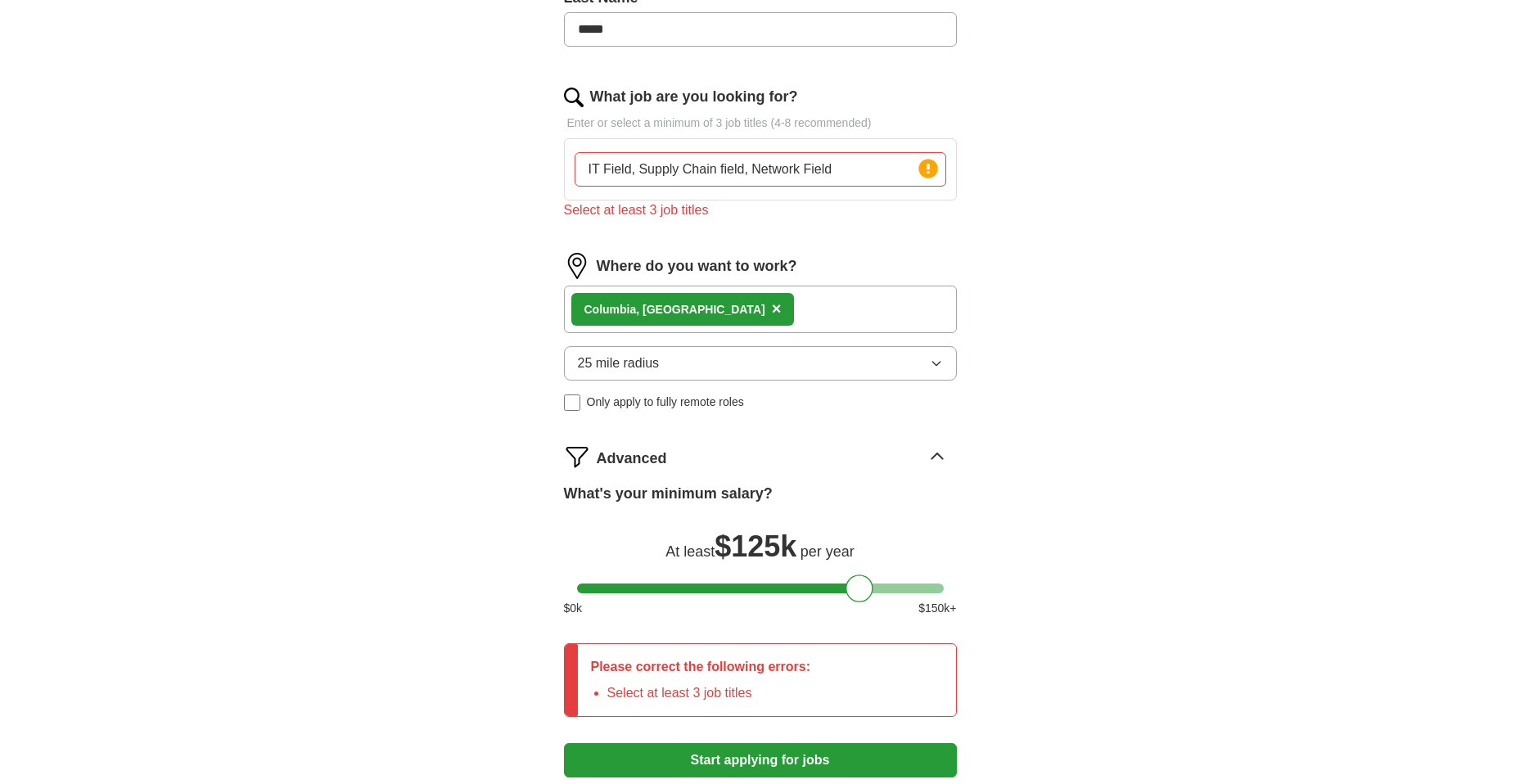
drag, startPoint x: 587, startPoint y: 171, endPoint x: 631, endPoint y: 172, distance: 44.0
click at [634, 171] on input "IT Field, Supply Chain field, Network Field" at bounding box center [760, 169] width 372 height 34
click at [644, 168] on input "IT Field, Supply Chain field, Network Field" at bounding box center [760, 169] width 372 height 34
drag, startPoint x: 803, startPoint y: 167, endPoint x: 877, endPoint y: 175, distance: 74.4
click at [874, 172] on input "IT Field, Supply Chain field, Network Field" at bounding box center [760, 169] width 372 height 34
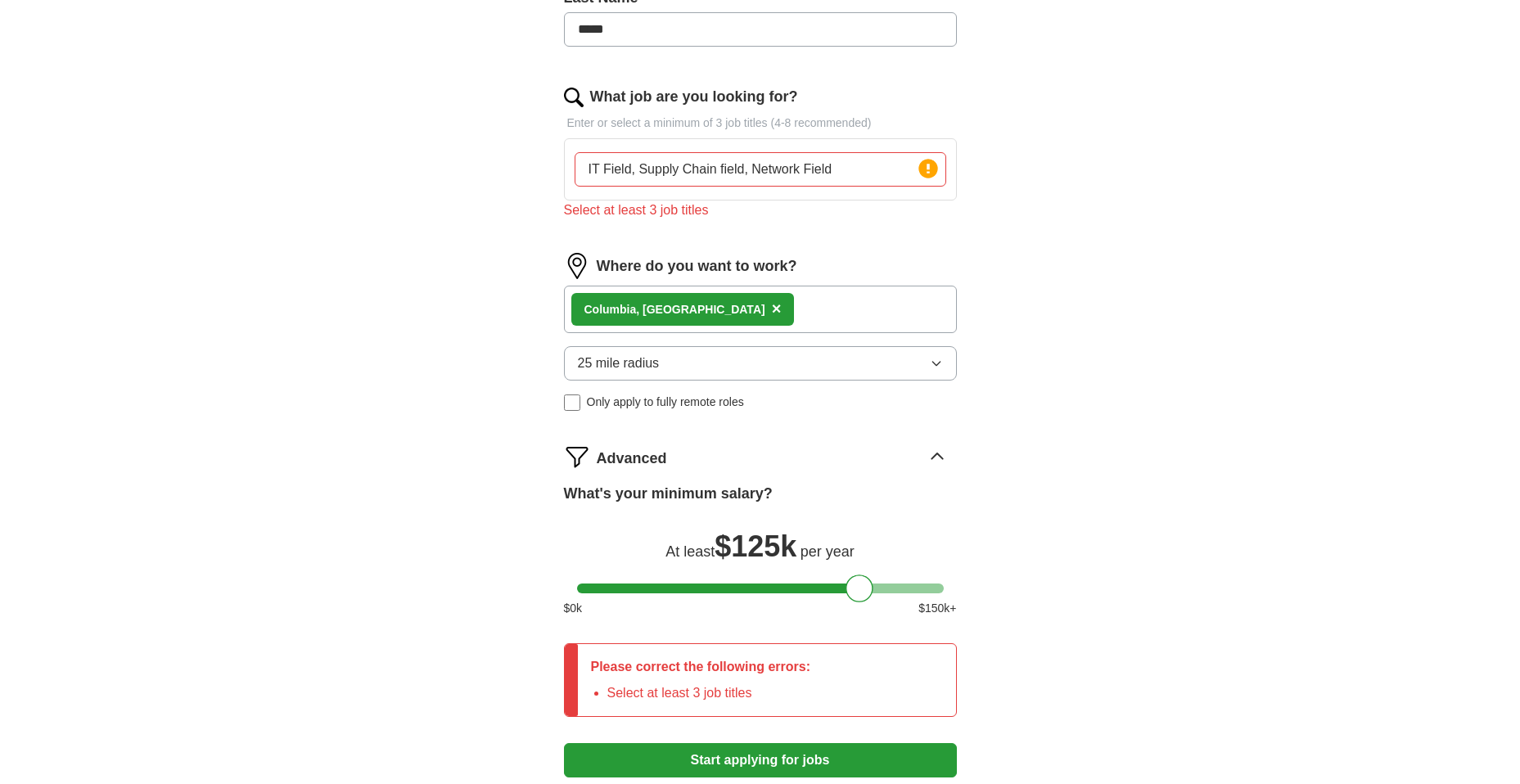
click at [723, 165] on input "IT Field, Supply Chain field, Network Field" at bounding box center [760, 169] width 372 height 34
drag, startPoint x: 603, startPoint y: 168, endPoint x: 632, endPoint y: 168, distance: 29.0
click at [632, 168] on input "IT Field, Supply Chain risk manageme, Network Field" at bounding box center [760, 169] width 372 height 34
drag, startPoint x: 880, startPoint y: 171, endPoint x: 909, endPoint y: 171, distance: 29.0
click at [909, 171] on input "IT Tech, Supply Chain risk management, Network Field" at bounding box center [760, 169] width 372 height 34
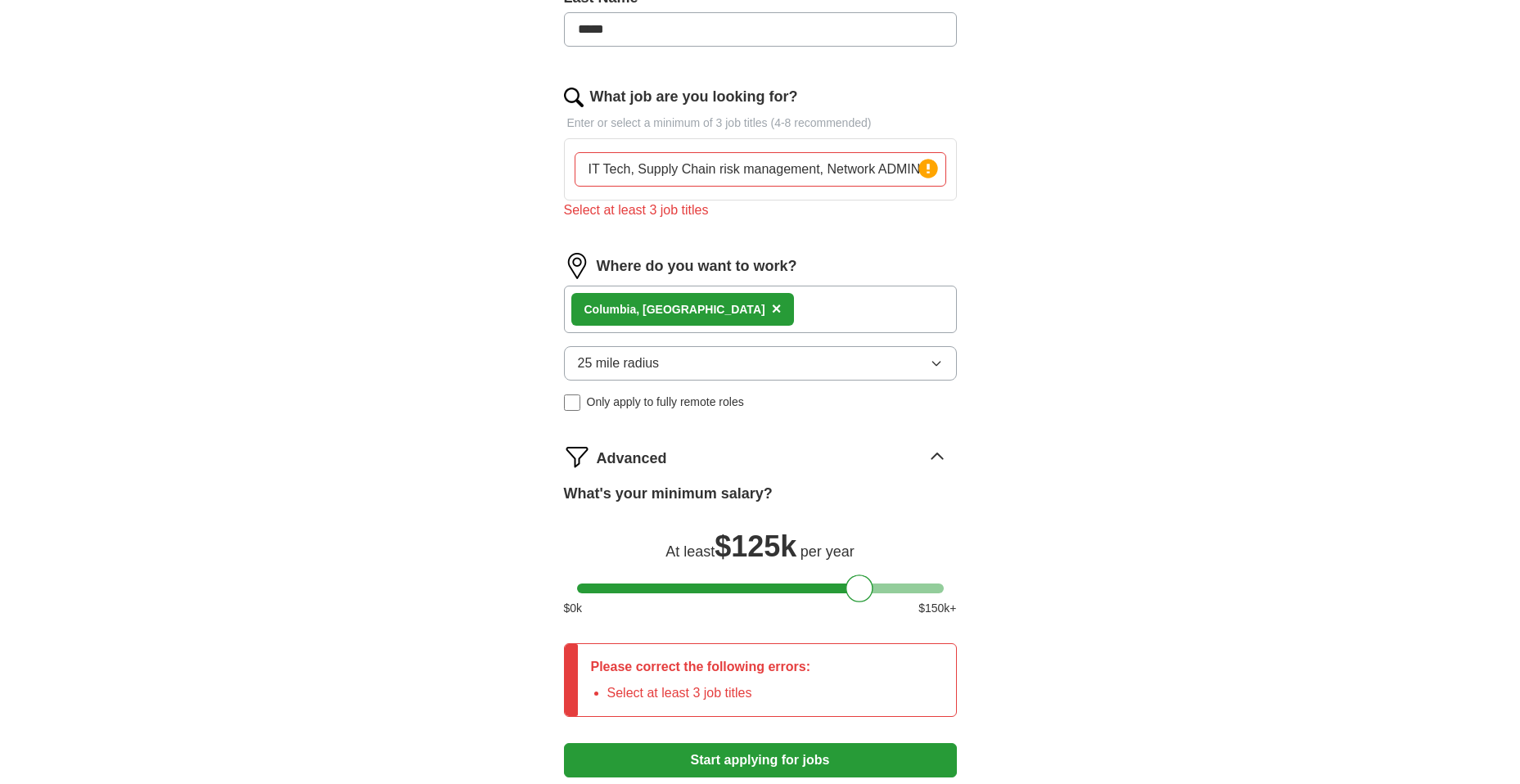
type input "IT Tech, Supply Chain risk management, Network ADMIN"
click at [858, 223] on div "What job are you looking for? Enter or select a minimum of 3 job titles (4-8 re…" at bounding box center [760, 159] width 393 height 147
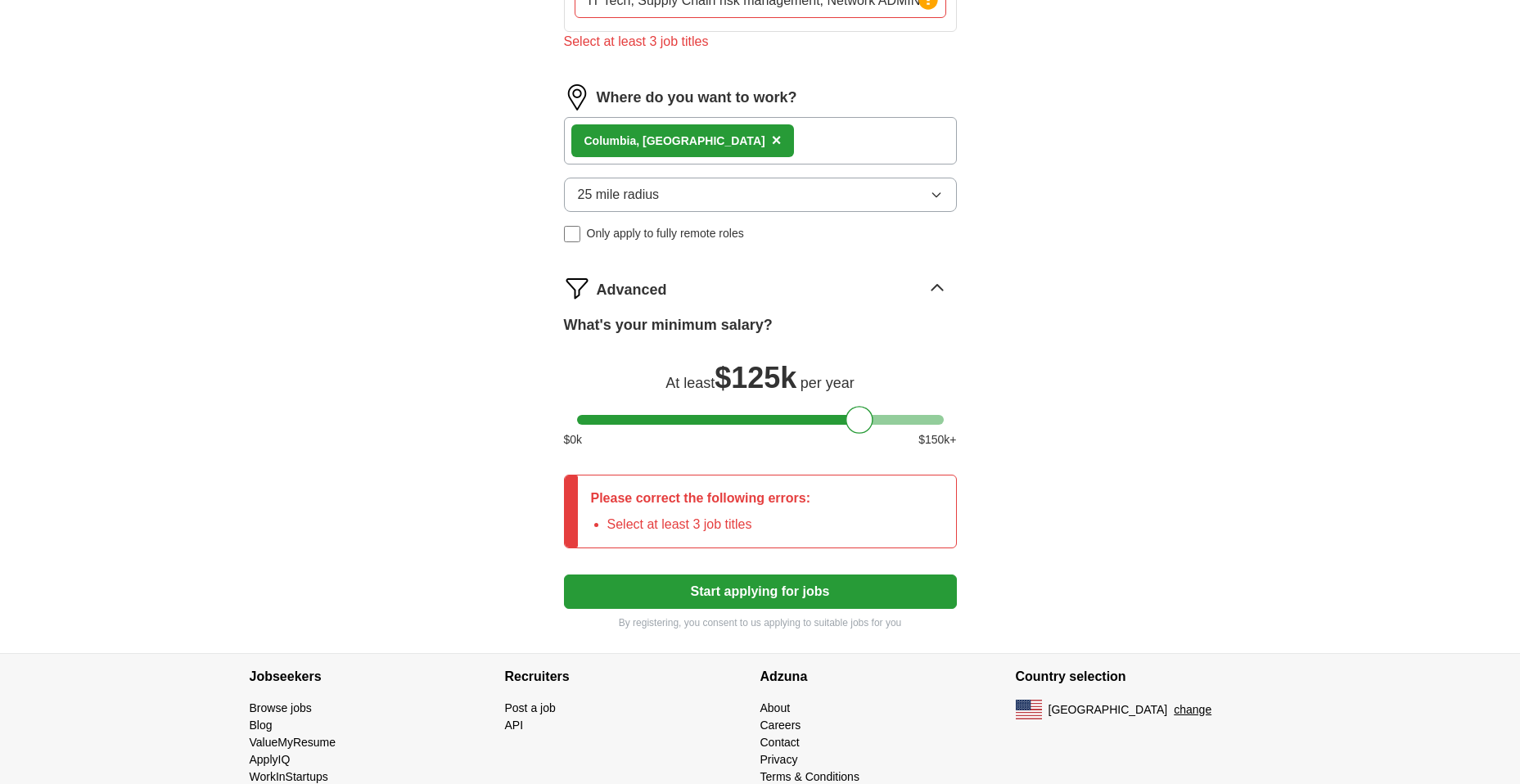
scroll to position [667, 0]
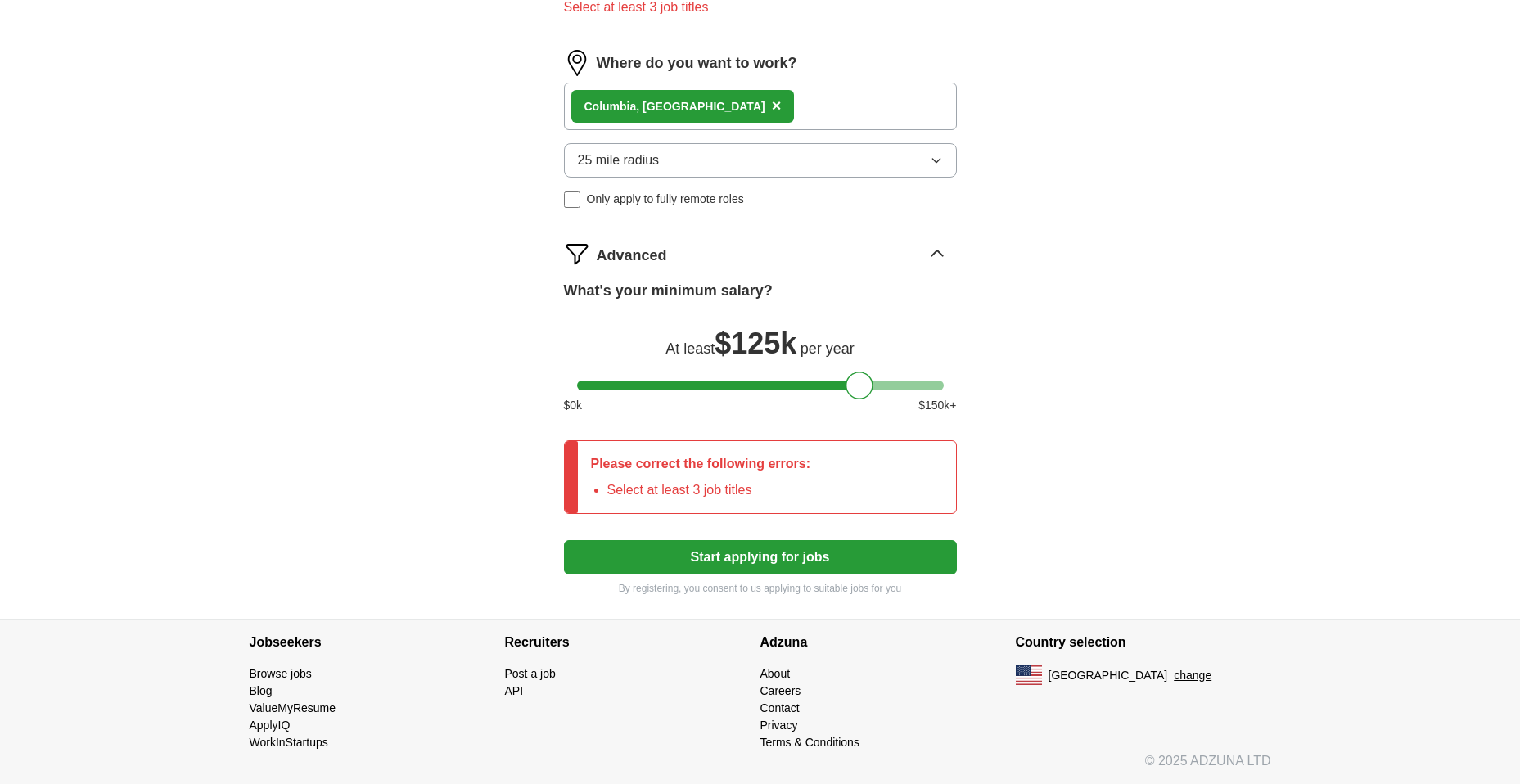
click at [729, 542] on button "Start applying for jobs" at bounding box center [760, 557] width 393 height 34
click at [729, 543] on button "Start applying for jobs" at bounding box center [760, 557] width 393 height 34
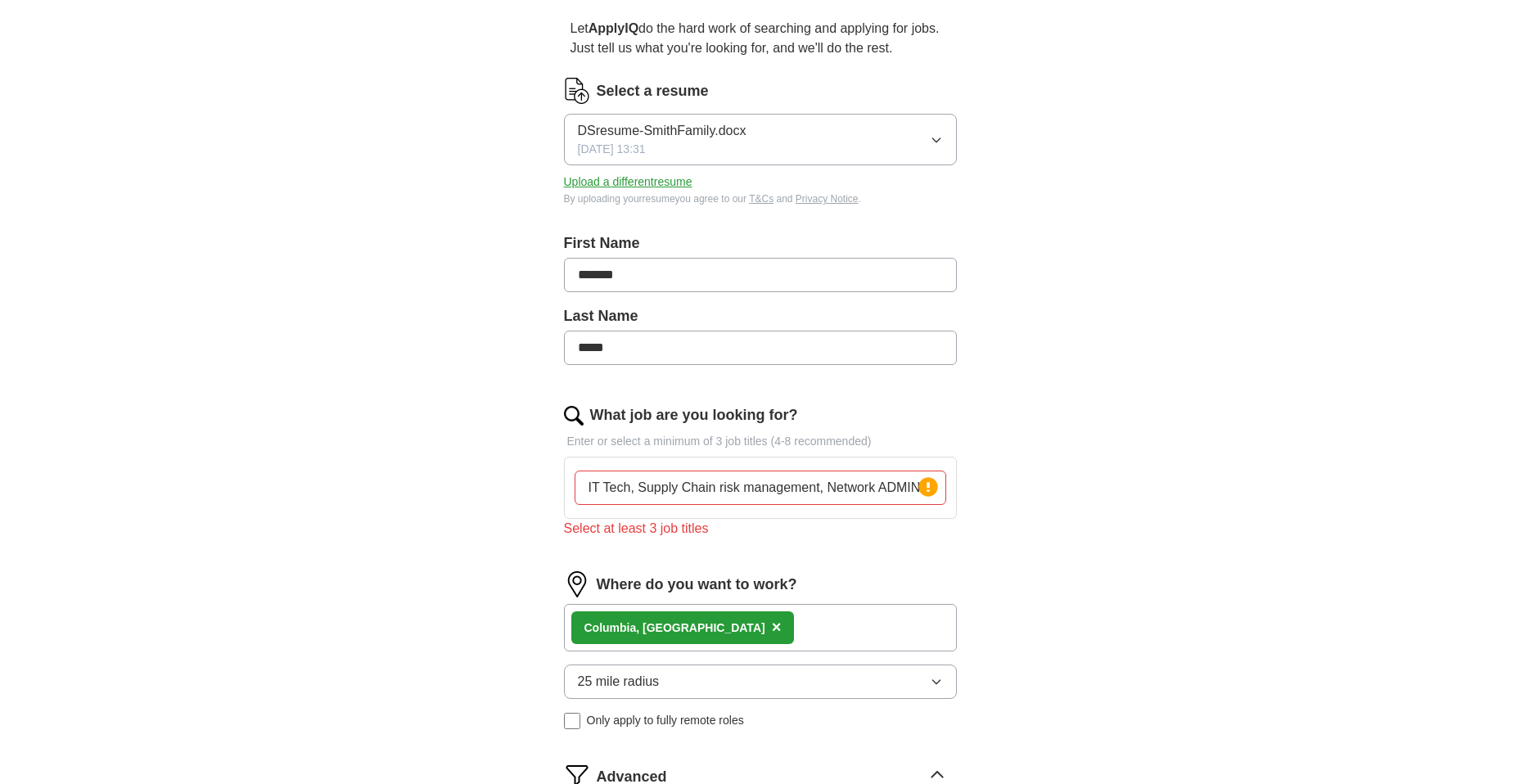
scroll to position [0, 0]
